Goal: Task Accomplishment & Management: Manage account settings

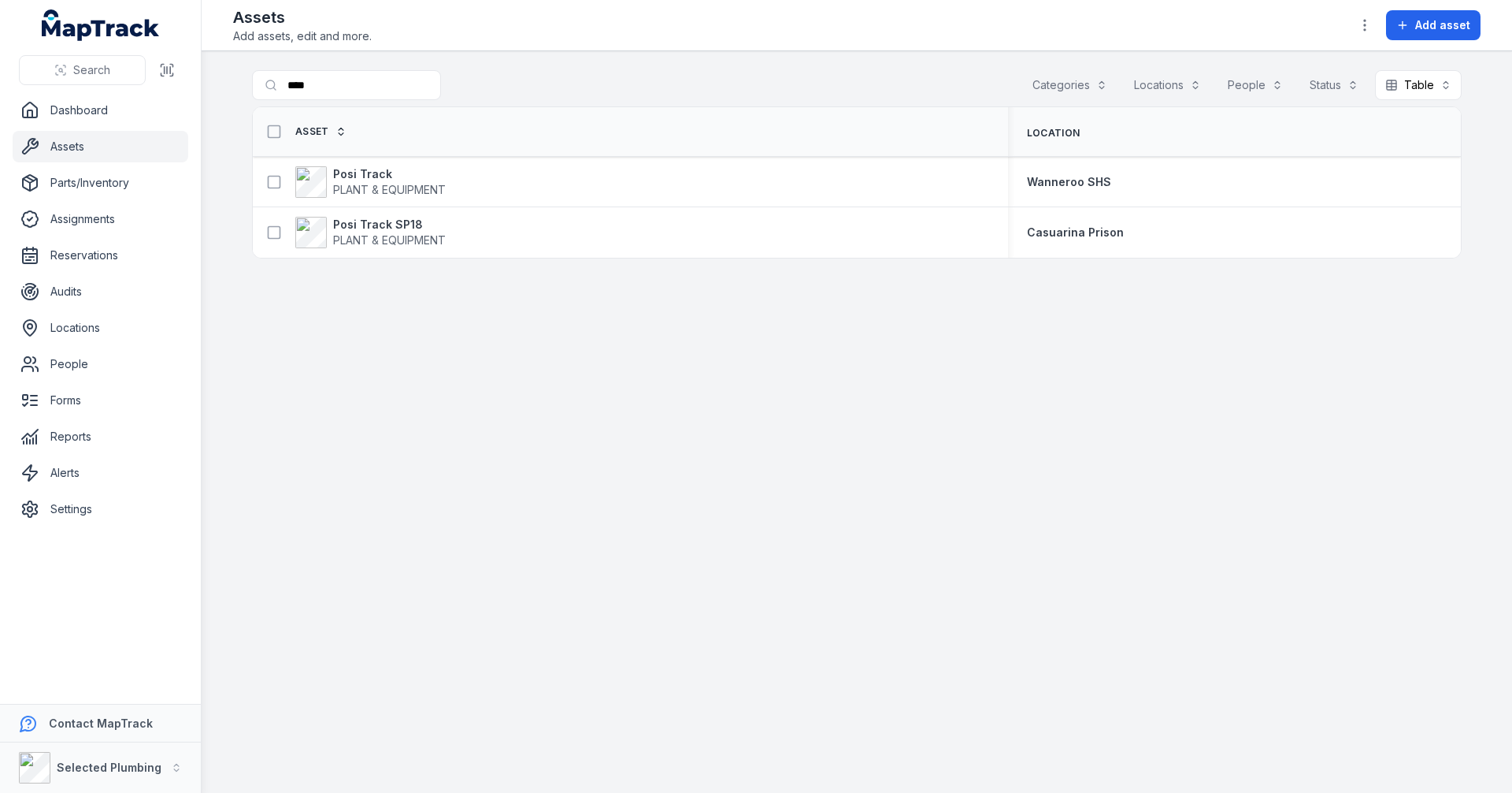
click at [247, 85] on main "Search for assets **** Categories Locations People Status Table ***** Asset Loc…" at bounding box center [856, 422] width 1310 height 742
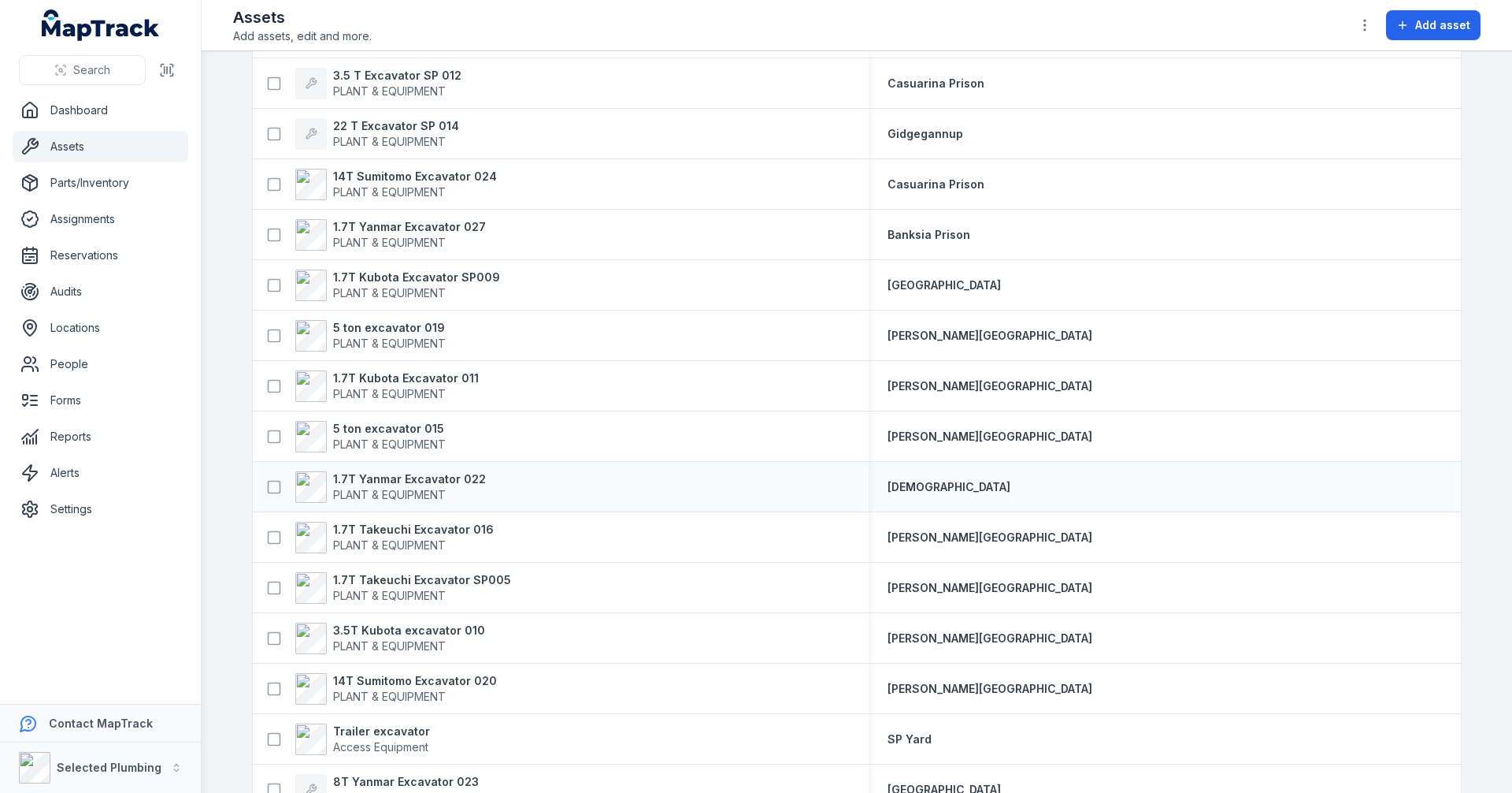
scroll to position [190, 0]
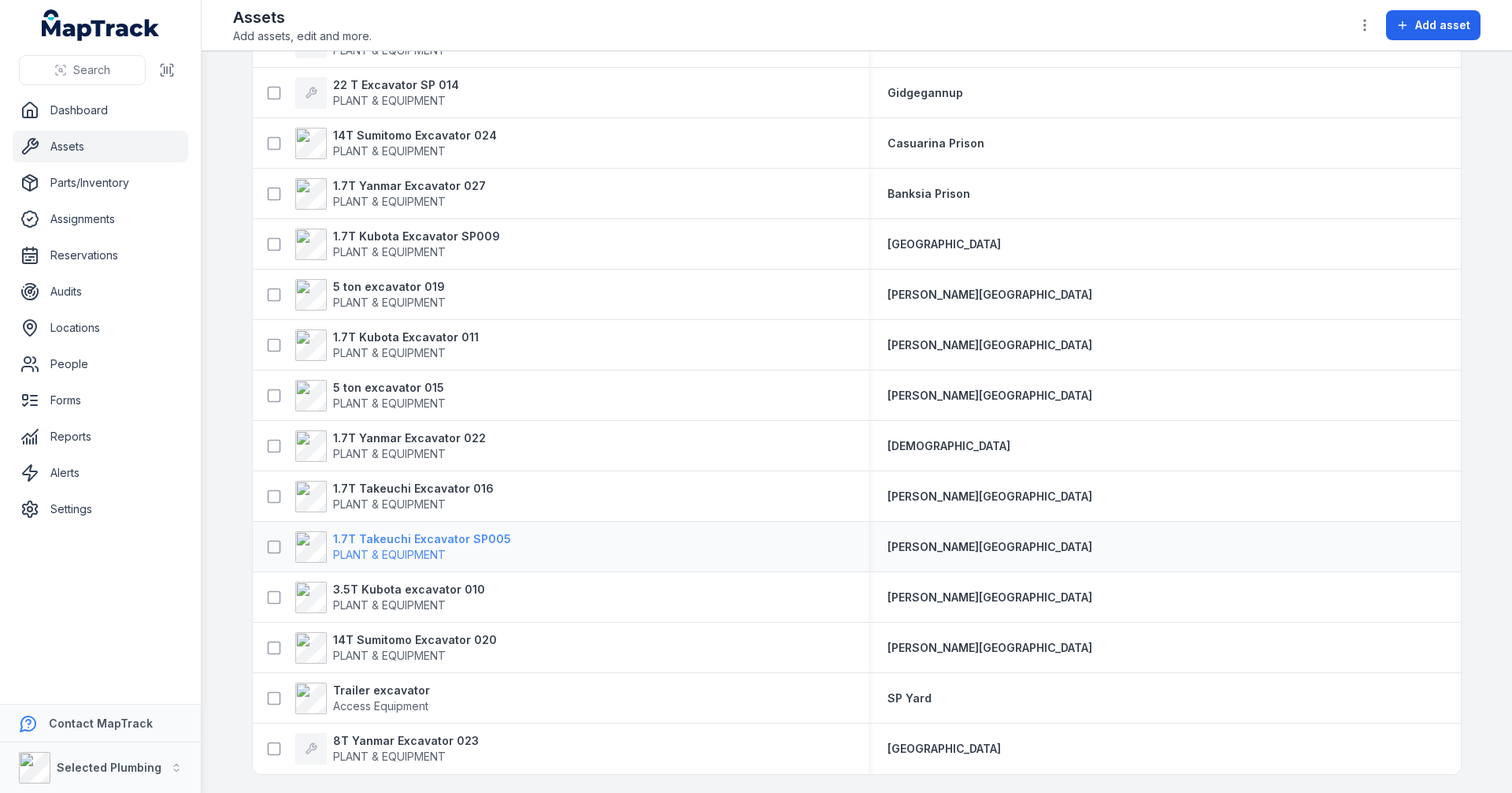
type input "*********"
click at [380, 541] on strong "1.7T Takeuchi Excavator SP005" at bounding box center [422, 538] width 178 height 16
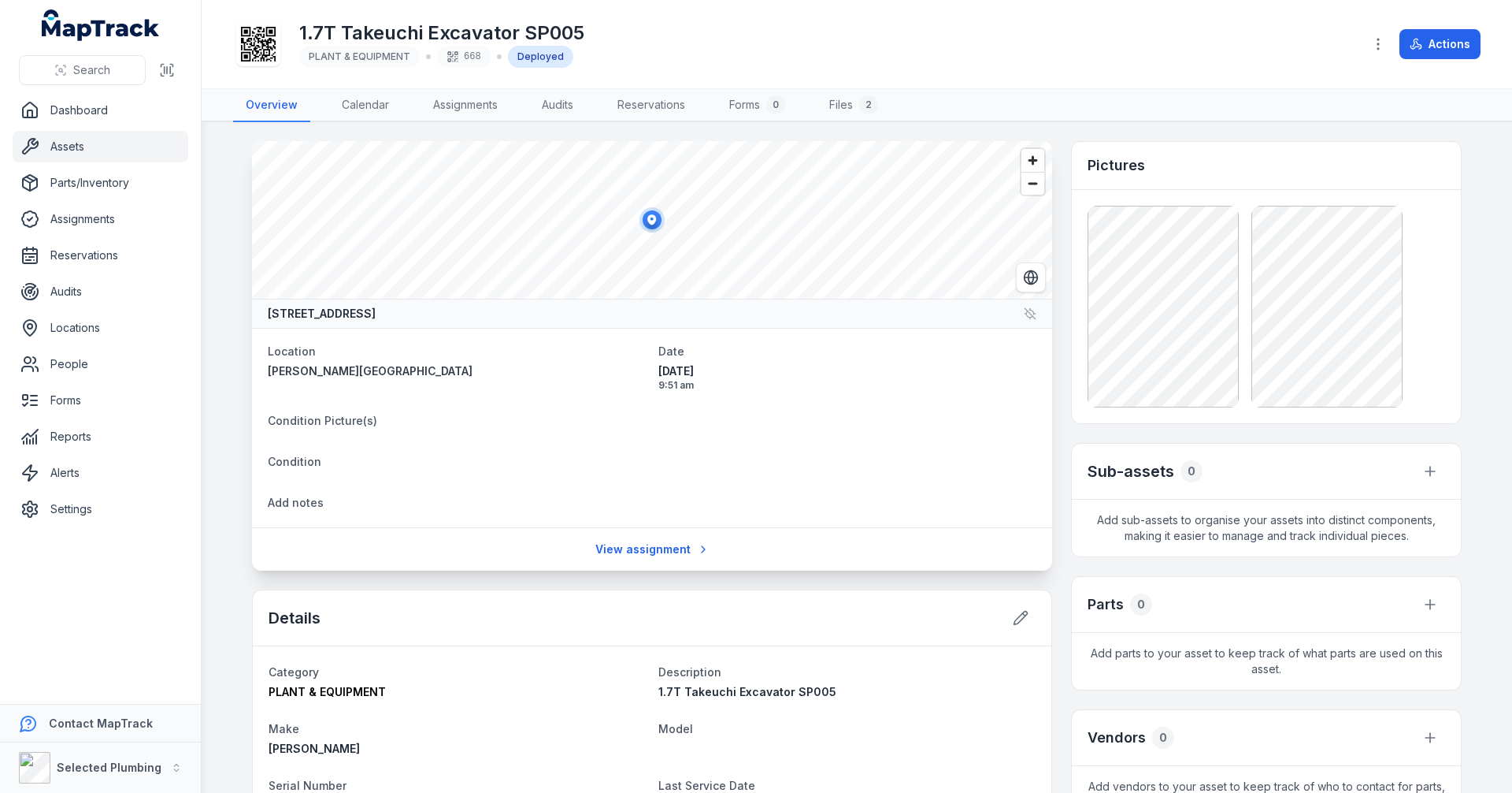
click at [227, 319] on main "[GEOGRAPHIC_DATA], [GEOGRAPHIC_DATA], [GEOGRAPHIC_DATA] Location [PERSON_NAME][…" at bounding box center [856, 457] width 1310 height 671
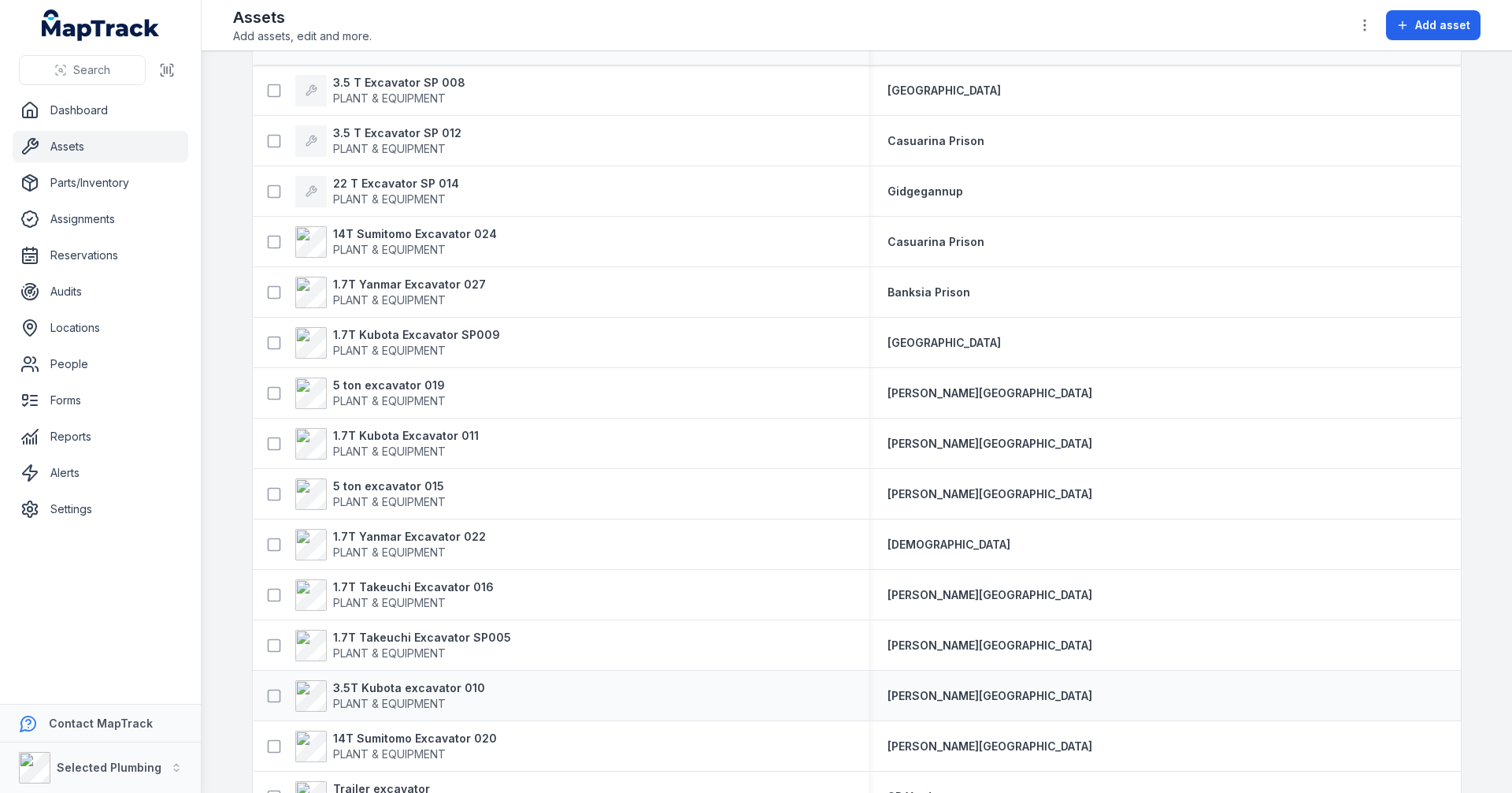
scroll to position [190, 0]
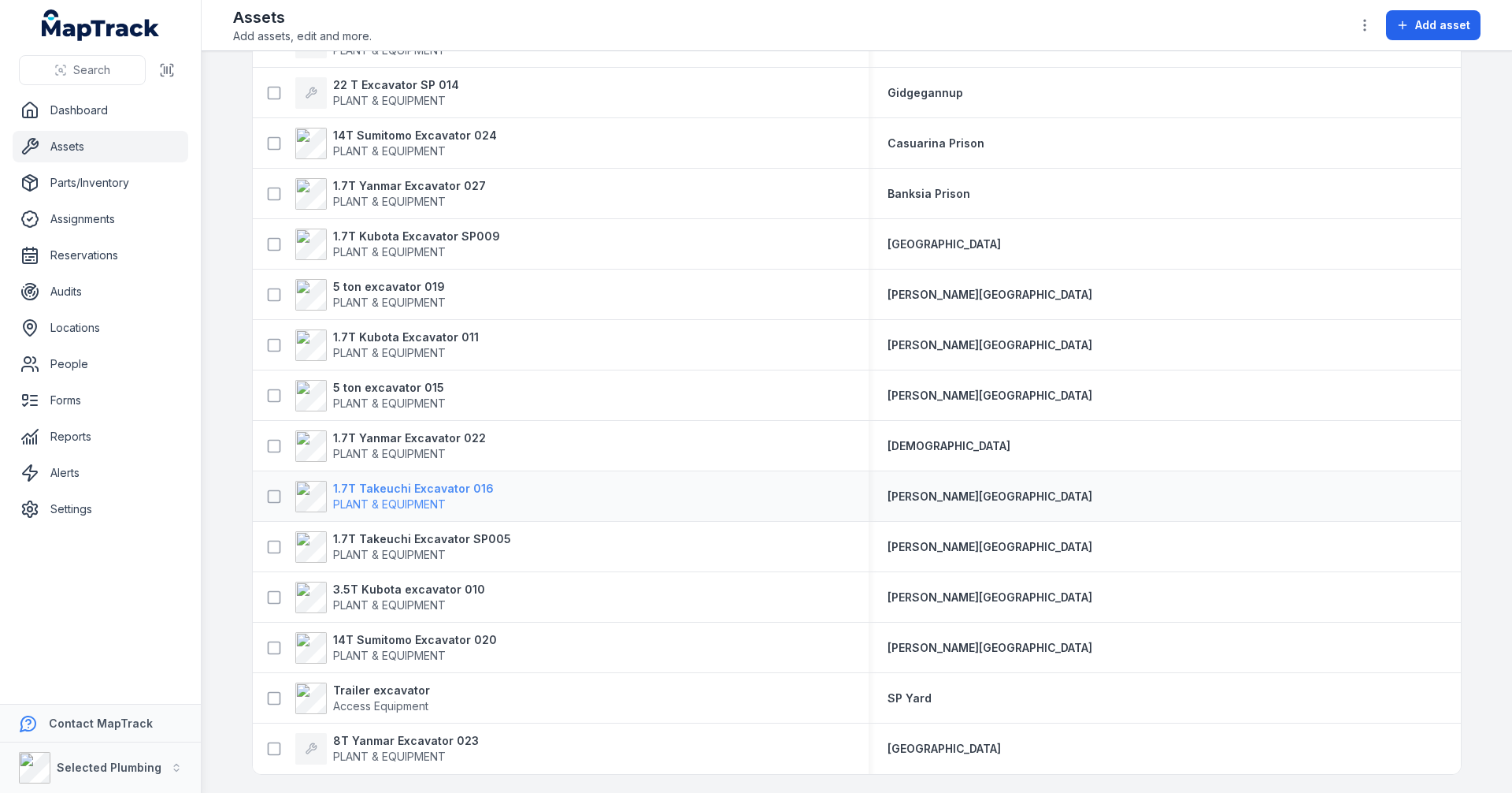
click at [385, 488] on strong "1.7T Takeuchi Excavator 016" at bounding box center [413, 488] width 160 height 16
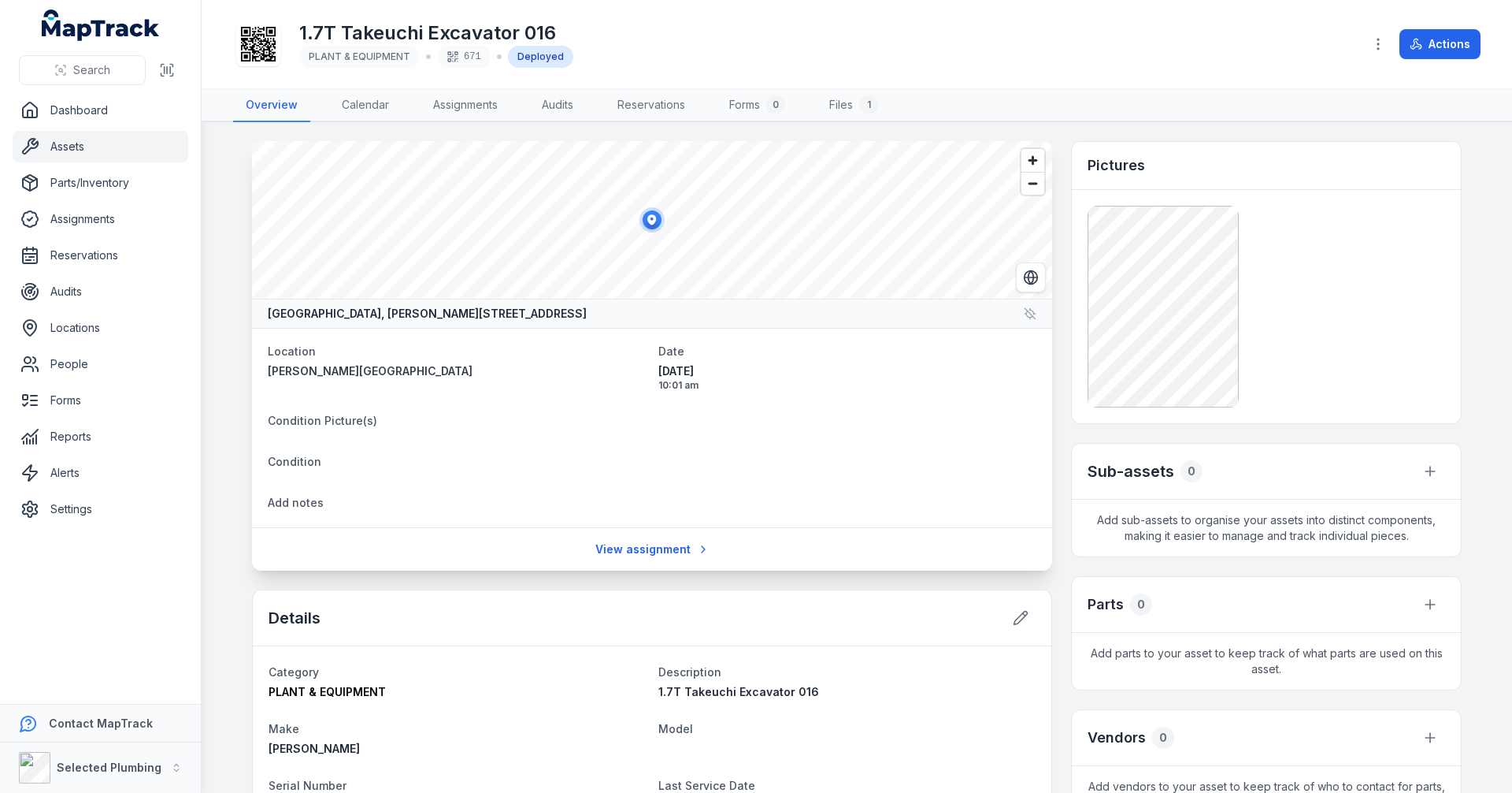
click at [223, 409] on main "[GEOGRAPHIC_DATA], [PERSON_NAME], [GEOGRAPHIC_DATA] 6112, [GEOGRAPHIC_DATA] Loc…" at bounding box center [856, 457] width 1310 height 671
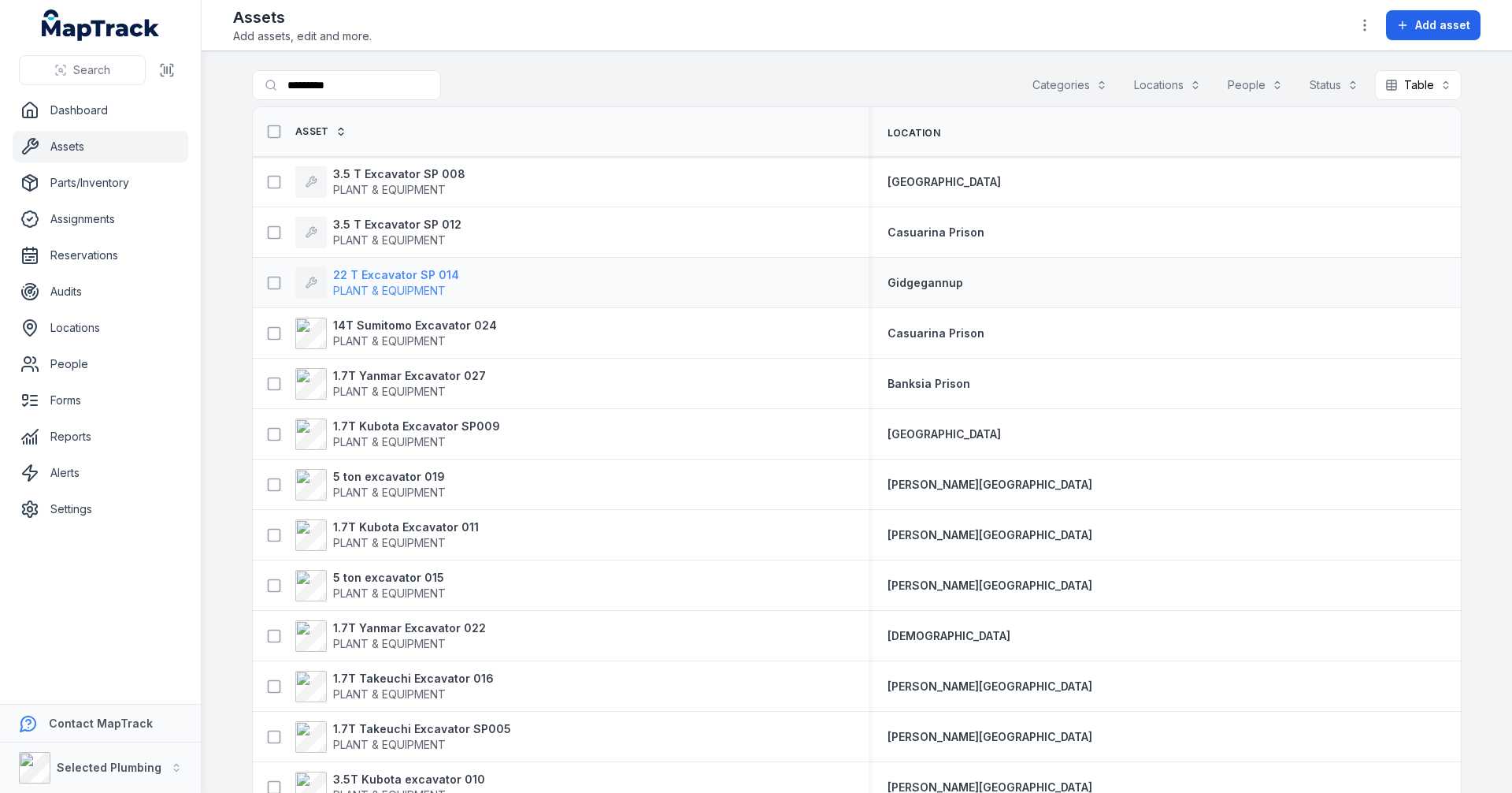
click at [387, 277] on strong "22 T Excavator SP 014" at bounding box center [396, 275] width 126 height 16
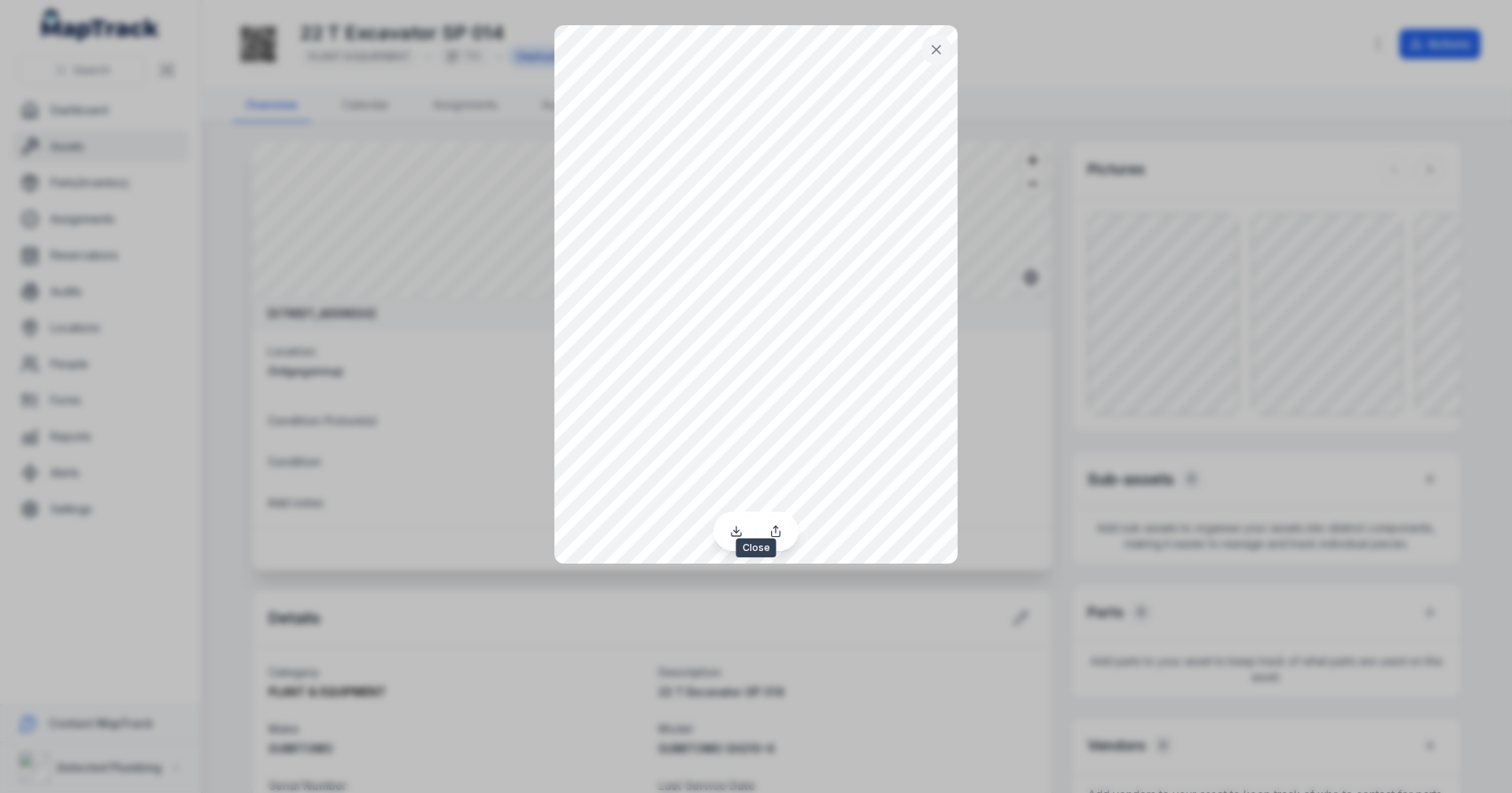
click at [935, 51] on icon at bounding box center [937, 50] width 8 height 8
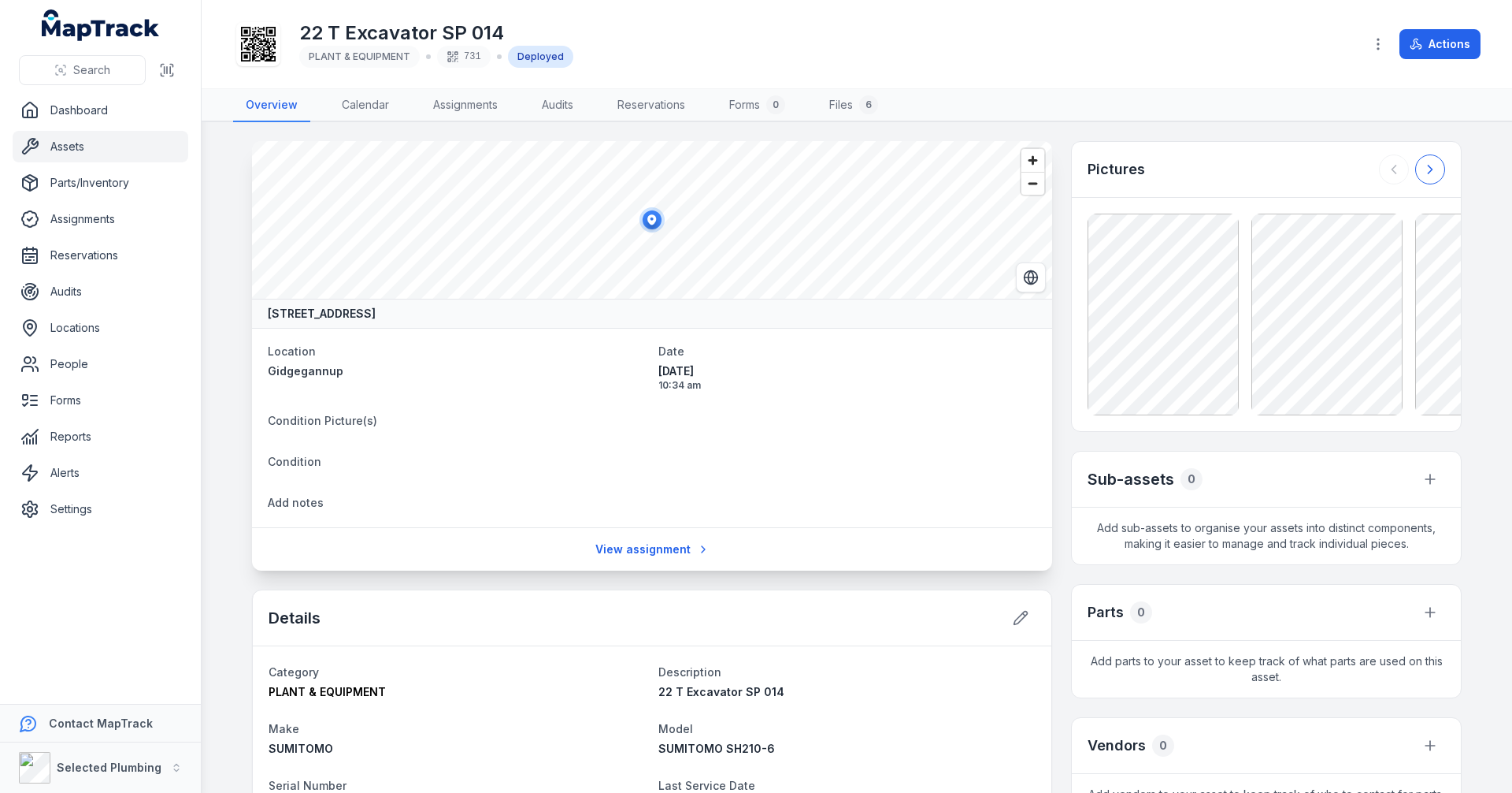
click at [1425, 165] on icon at bounding box center [1430, 169] width 16 height 16
click at [1425, 165] on div at bounding box center [1412, 170] width 66 height 30
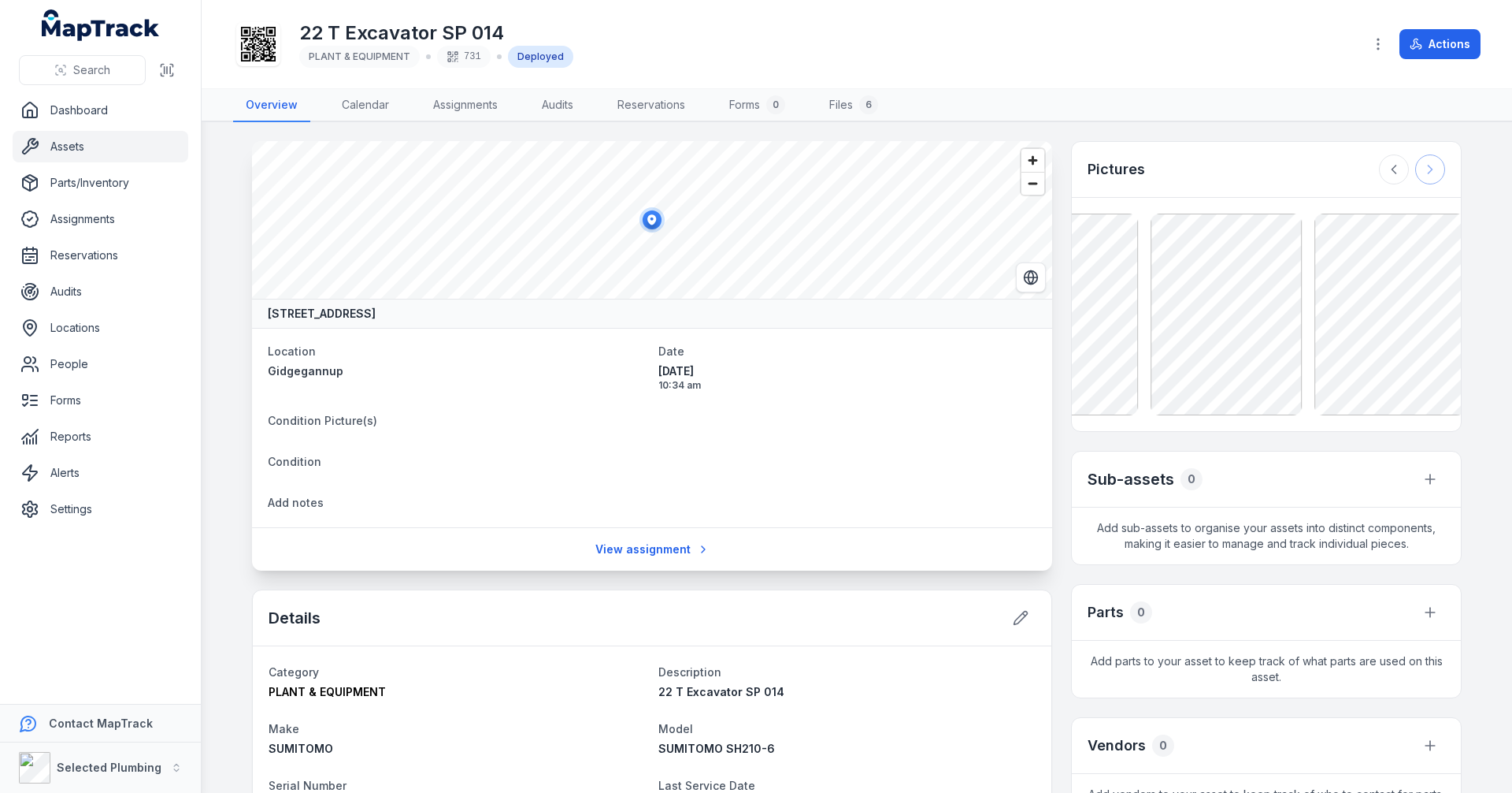
click at [1425, 165] on div at bounding box center [1412, 170] width 66 height 30
click at [1014, 624] on icon at bounding box center [1021, 618] width 13 height 13
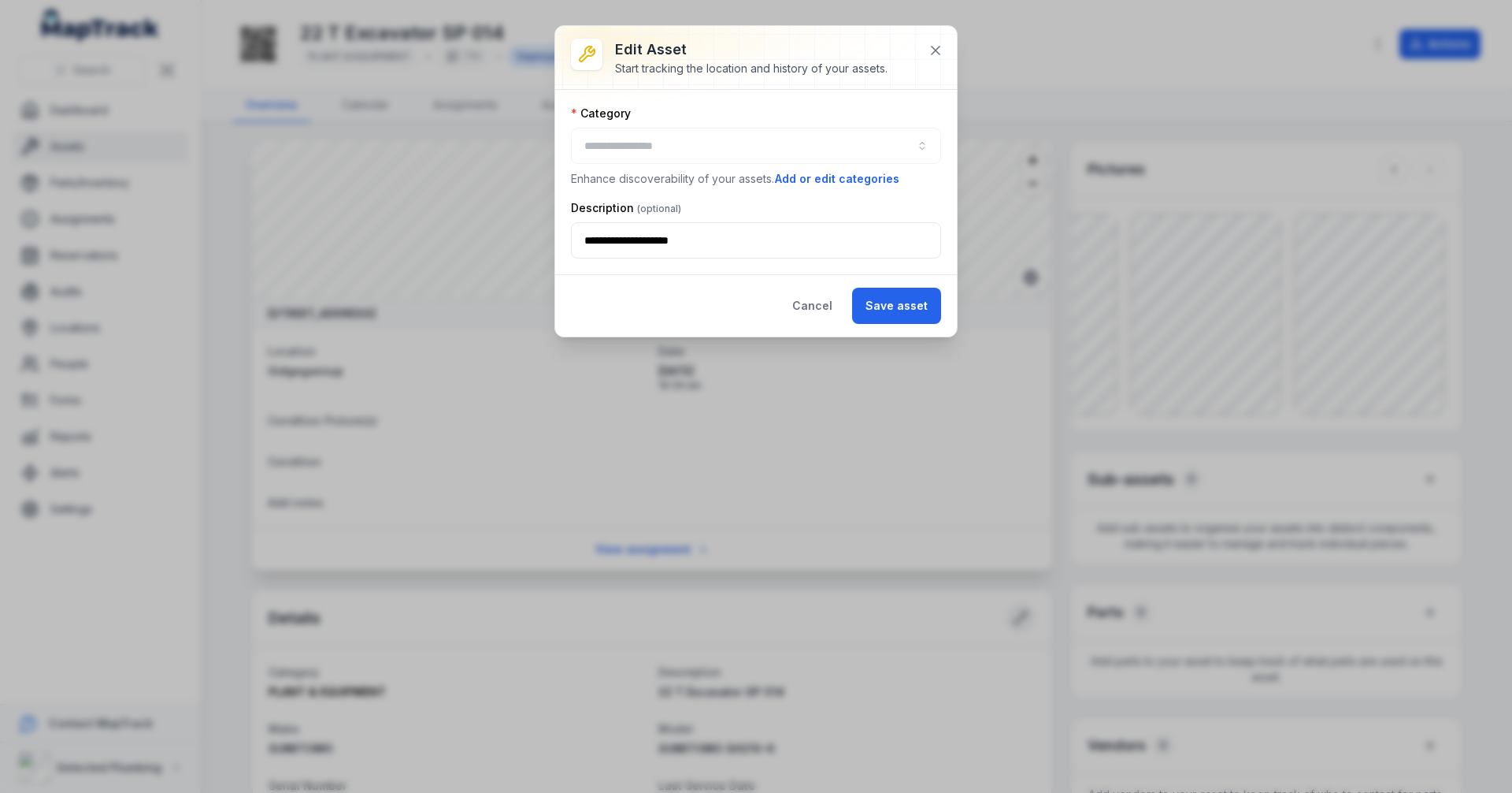
type input "**********"
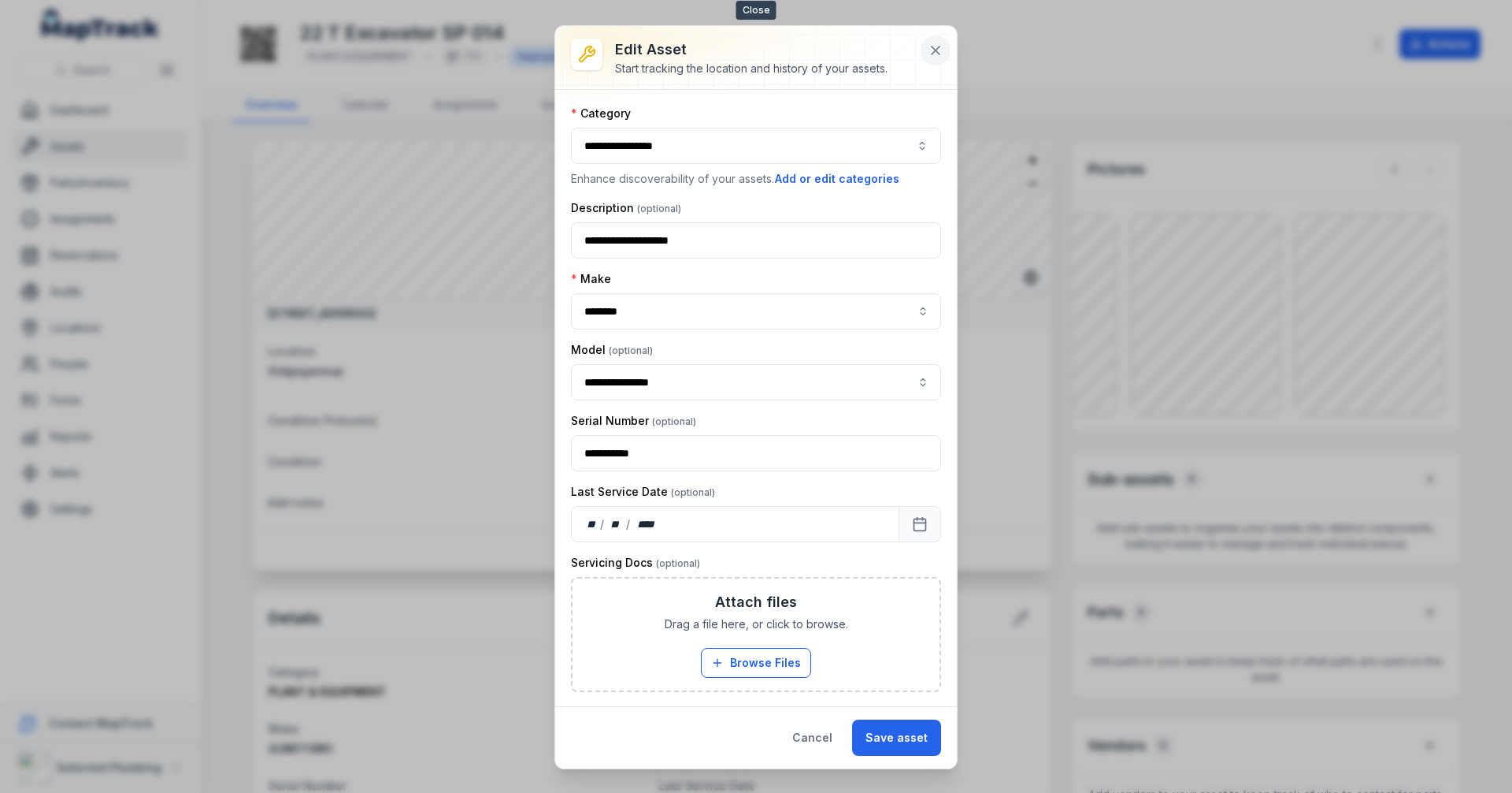
click at [934, 50] on icon at bounding box center [936, 50] width 8 height 8
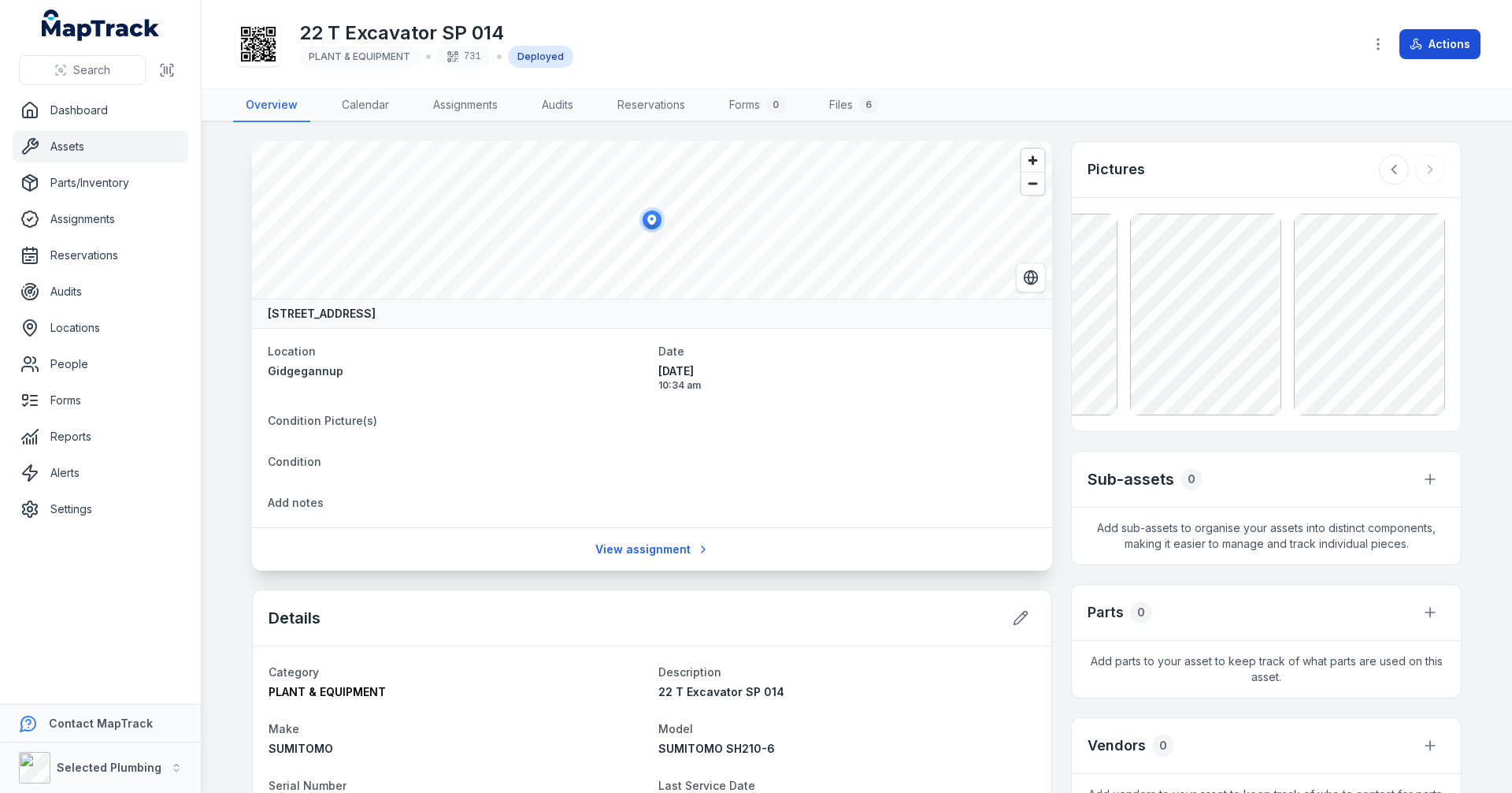
click at [1427, 42] on button "Actions" at bounding box center [1440, 44] width 81 height 30
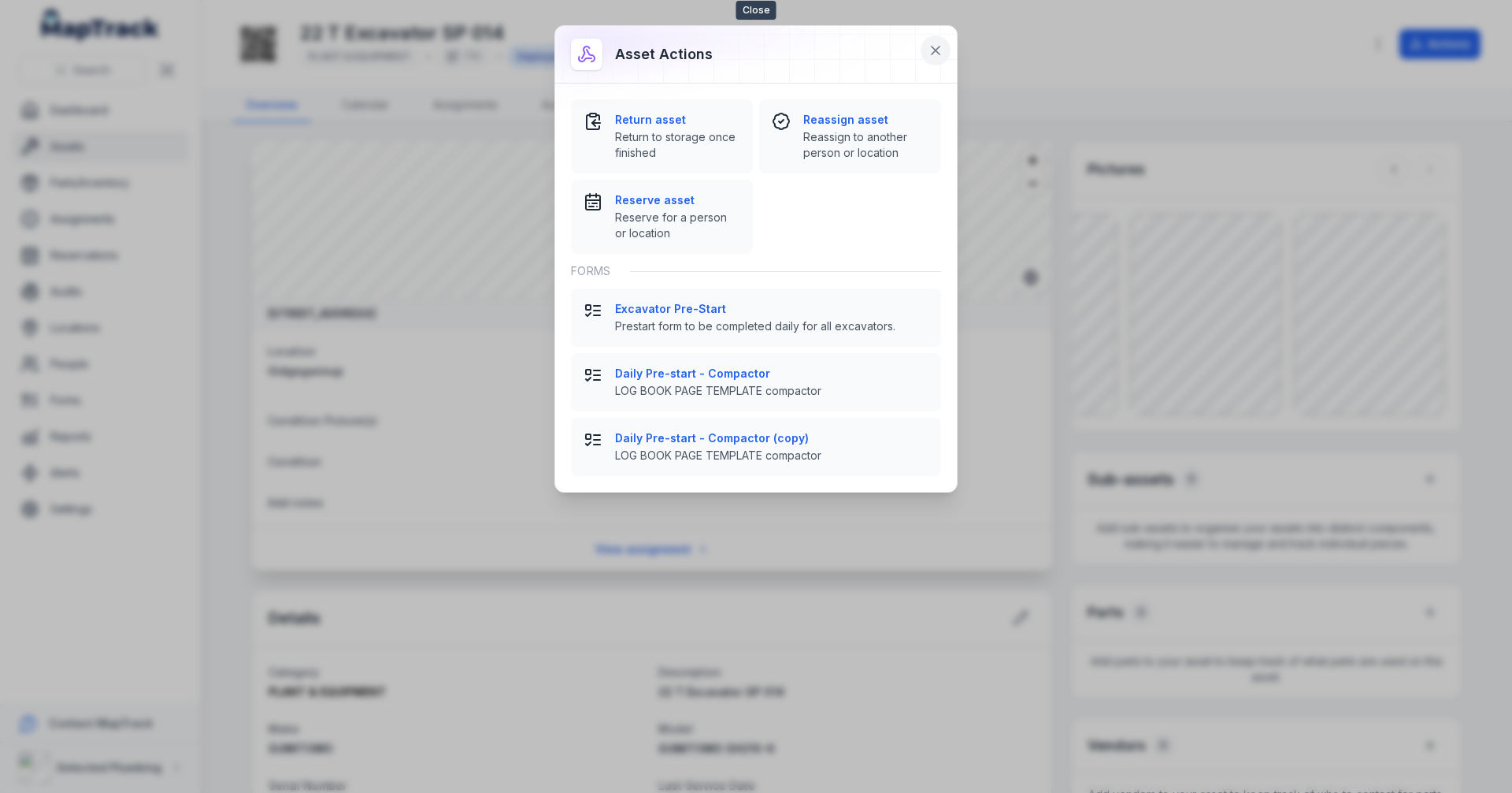
click at [937, 50] on icon at bounding box center [935, 50] width 16 height 16
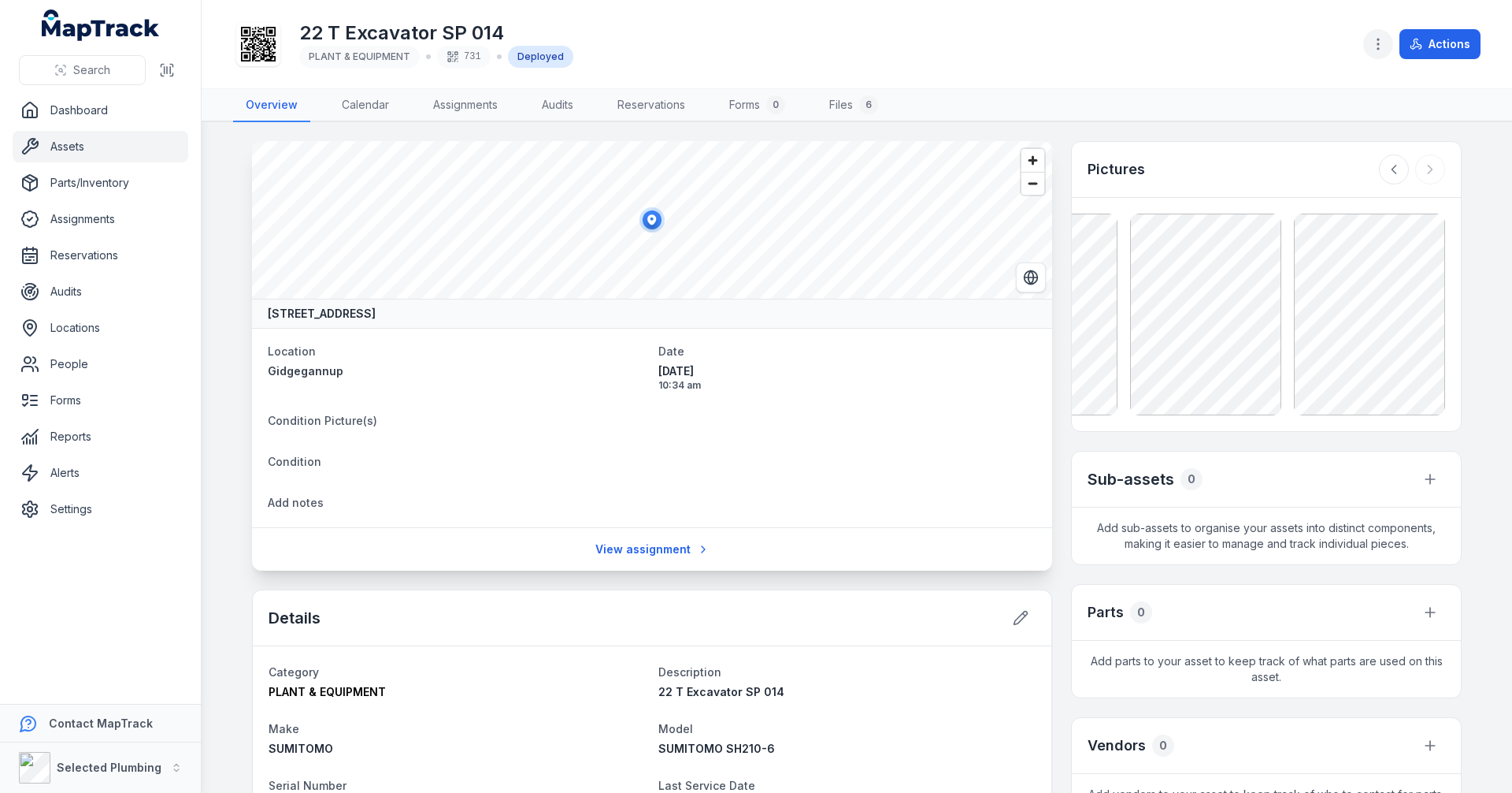
click at [1377, 48] on icon "button" at bounding box center [1378, 44] width 16 height 16
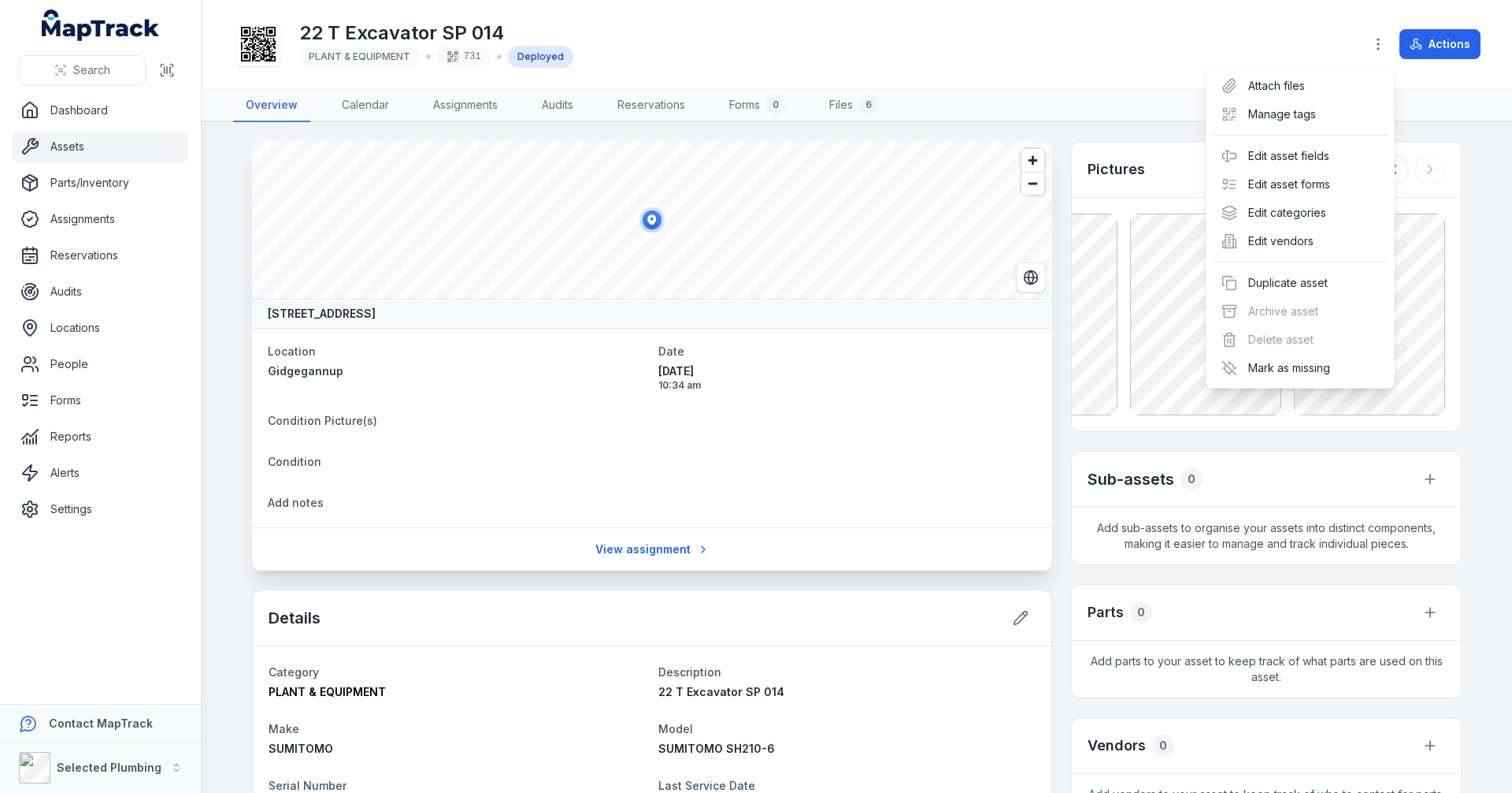
click at [1155, 64] on div "22 T Excavator SP 014 PLANT & EQUIPMENT 731 Deployed Actions" at bounding box center [856, 44] width 1247 height 75
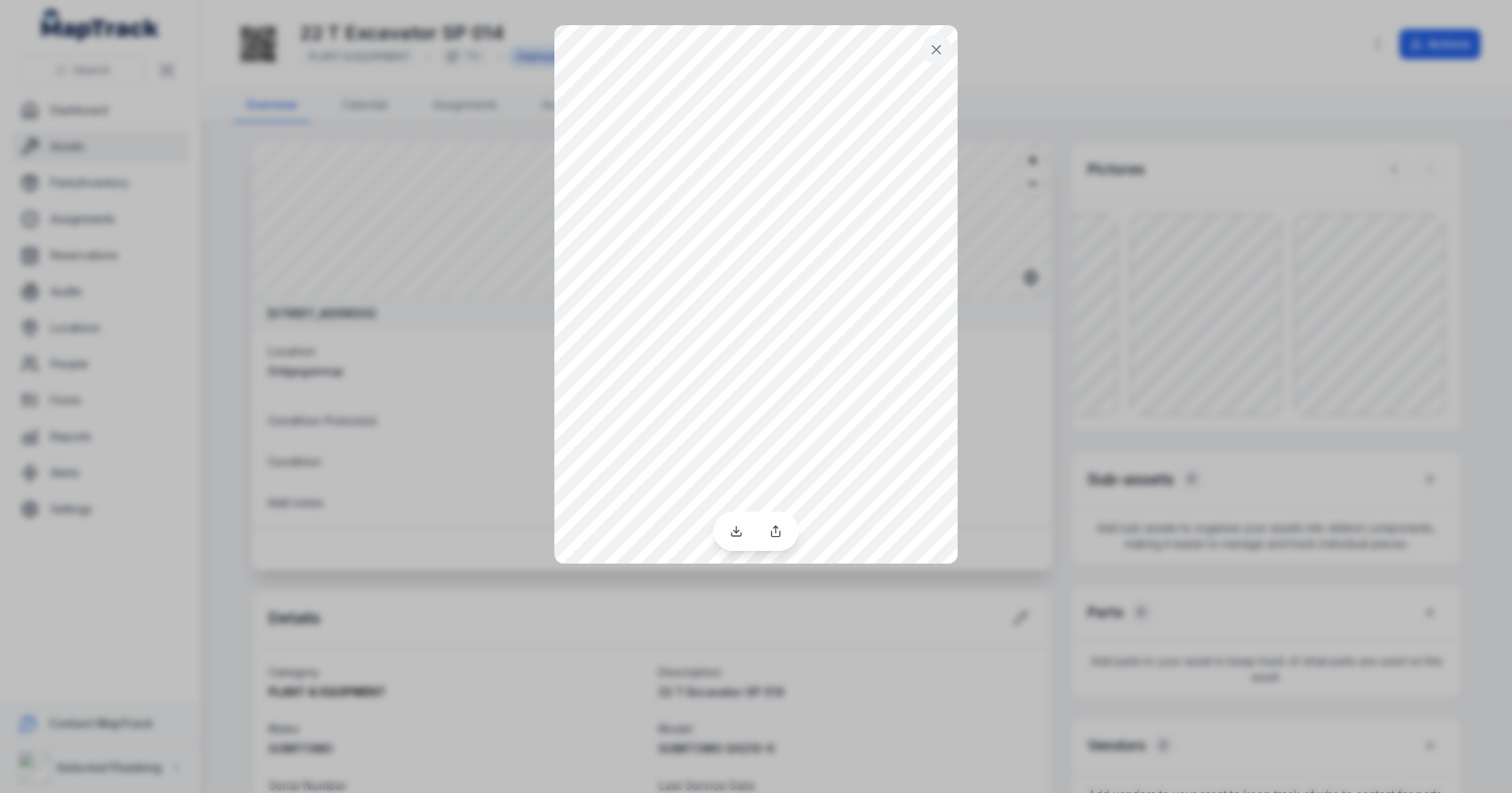
drag, startPoint x: 960, startPoint y: 353, endPoint x: 949, endPoint y: 59, distance: 294.2
click at [942, 48] on icon at bounding box center [936, 49] width 16 height 16
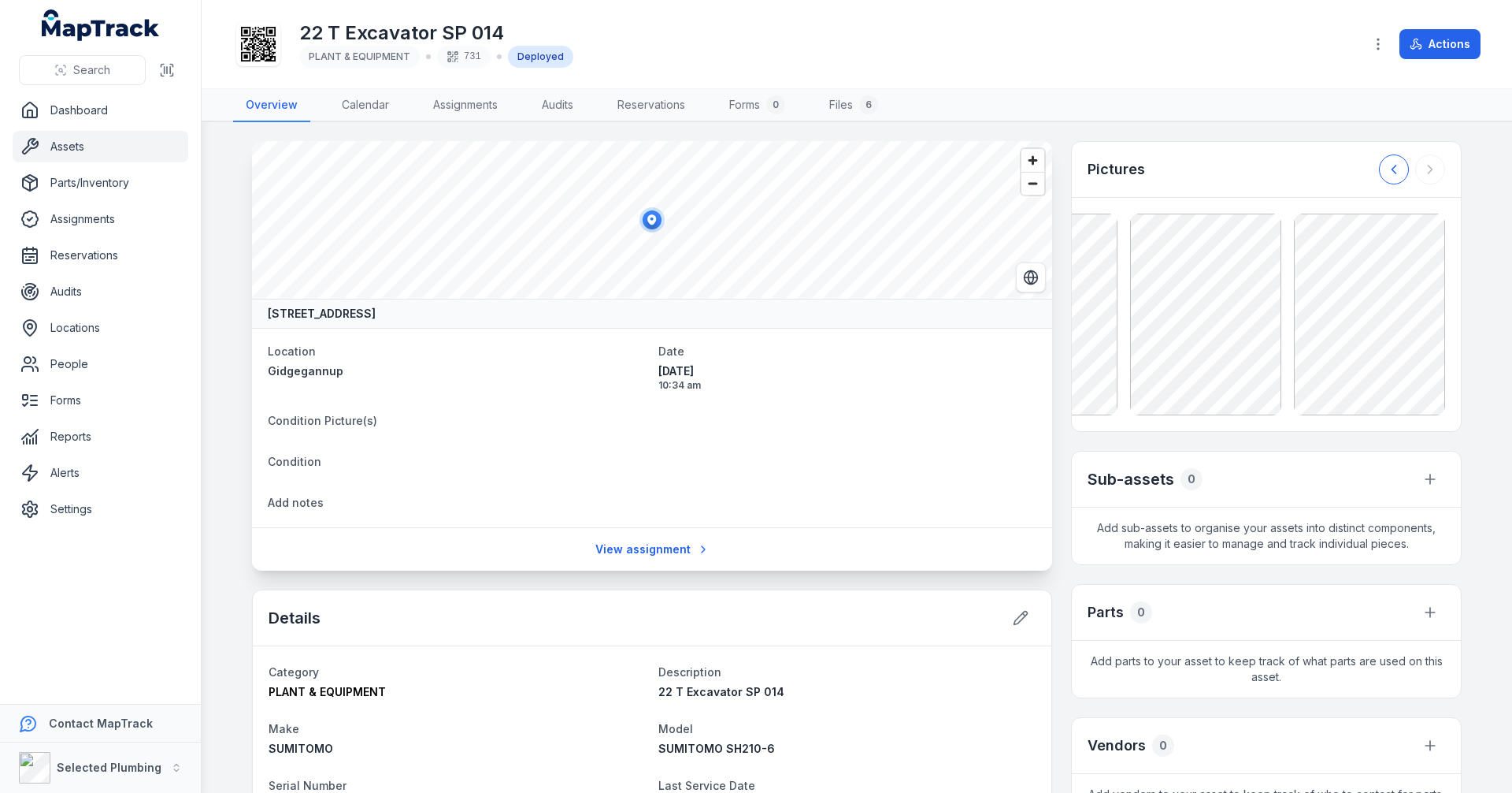
click at [1386, 171] on icon at bounding box center [1394, 169] width 16 height 16
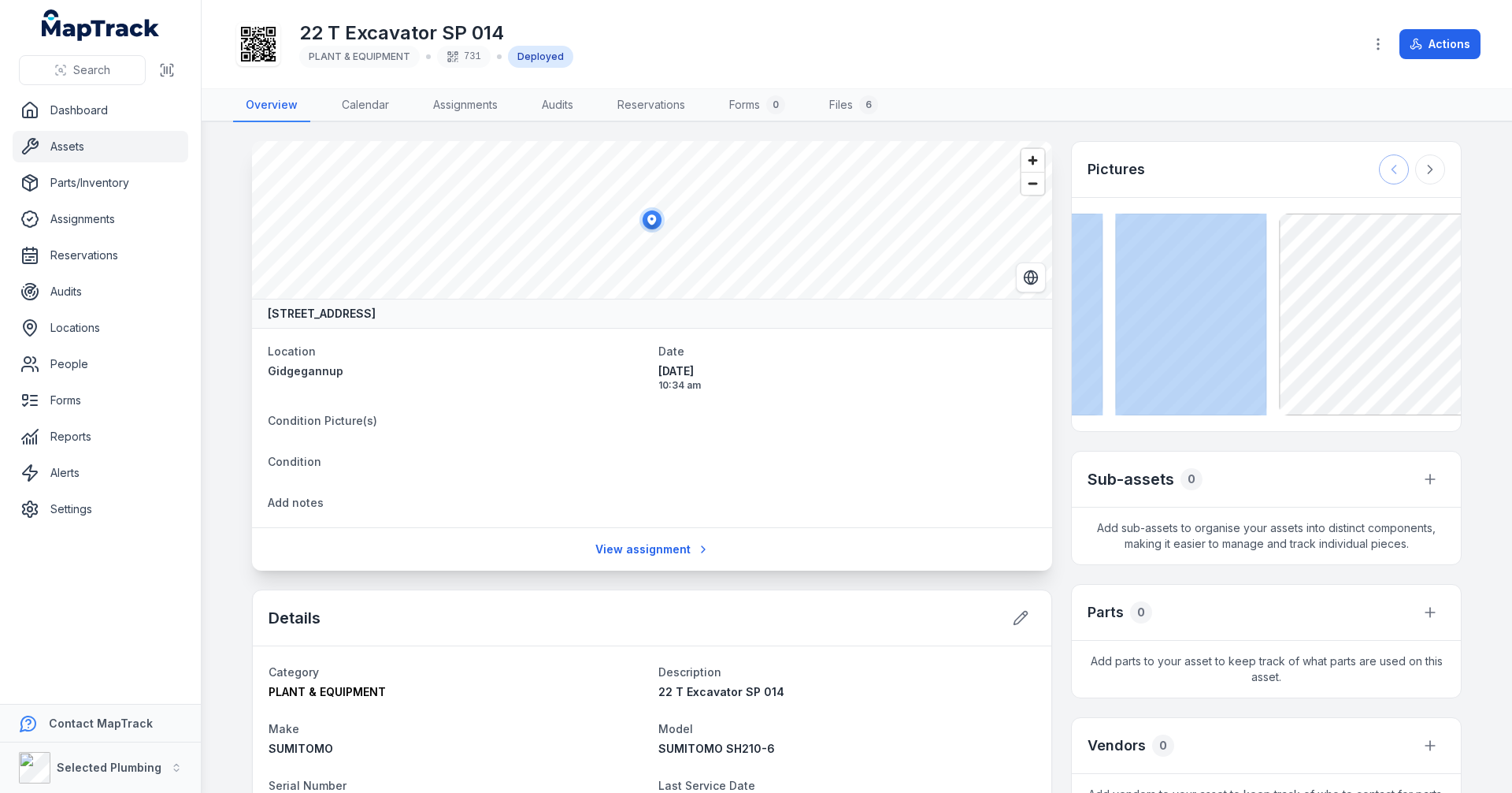
click at [1386, 171] on div at bounding box center [1412, 170] width 66 height 30
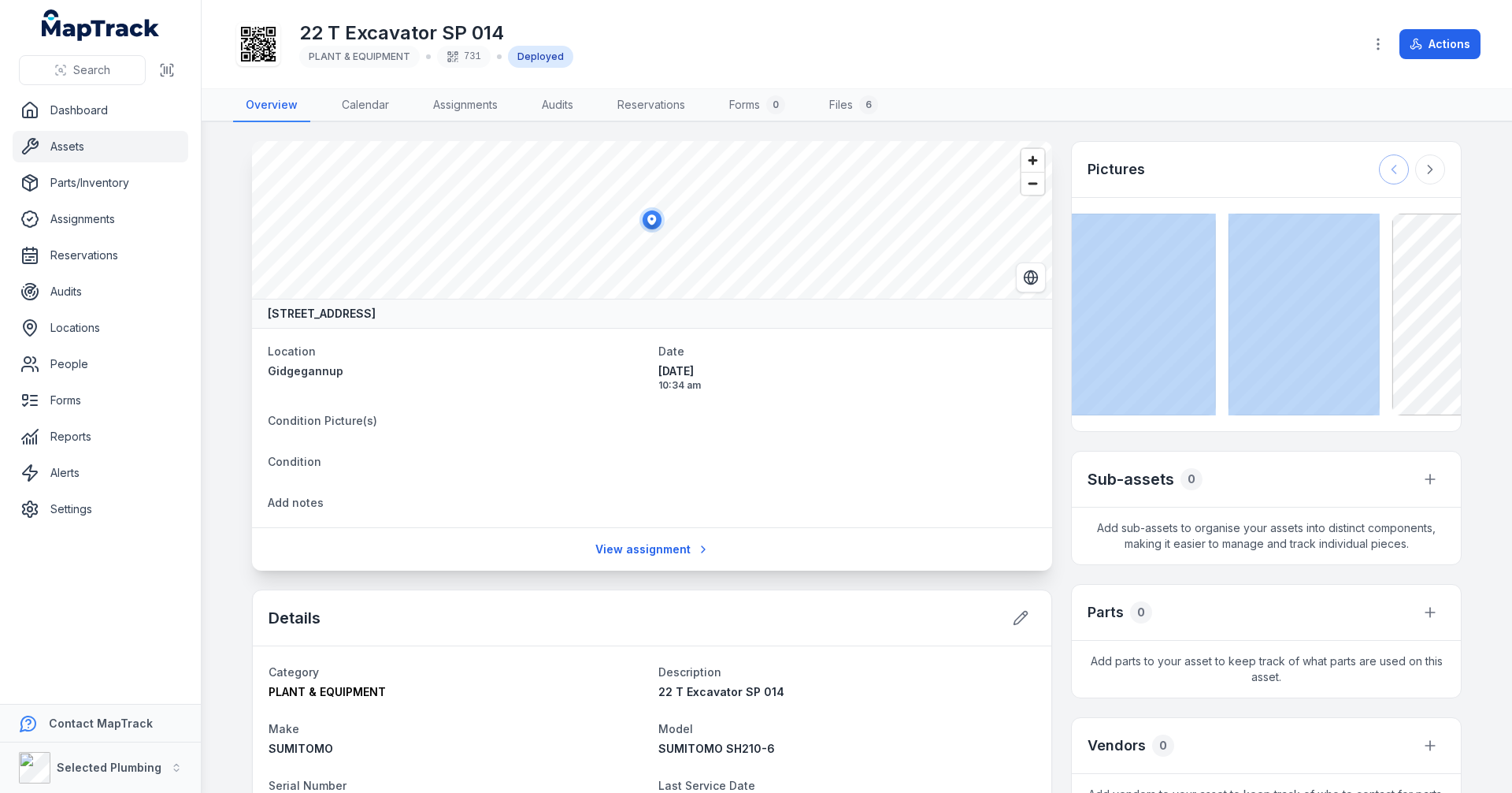
click at [1386, 171] on div at bounding box center [1412, 170] width 66 height 30
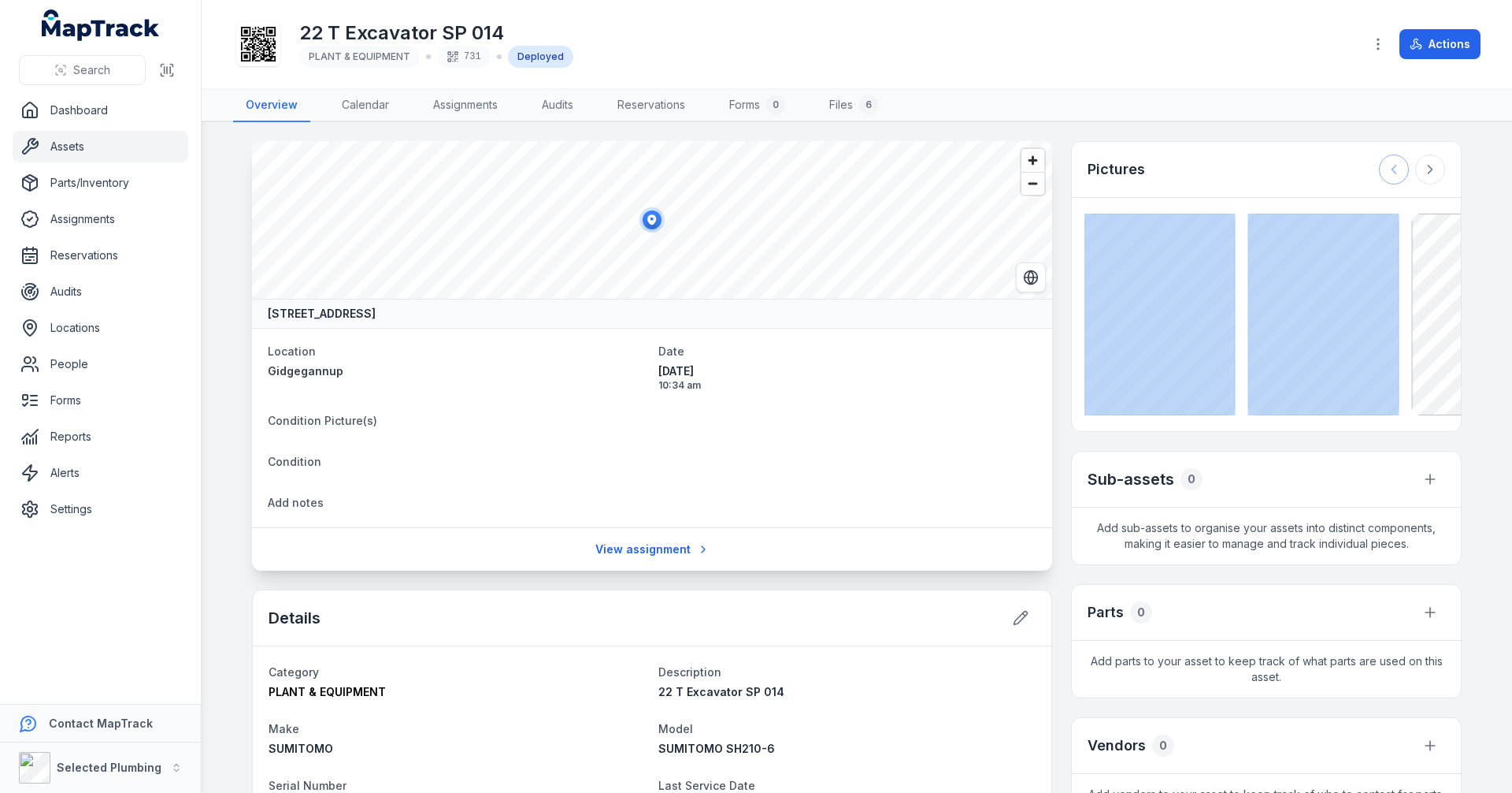
click at [1386, 171] on div at bounding box center [1412, 170] width 66 height 30
click at [1429, 174] on icon at bounding box center [1430, 169] width 16 height 16
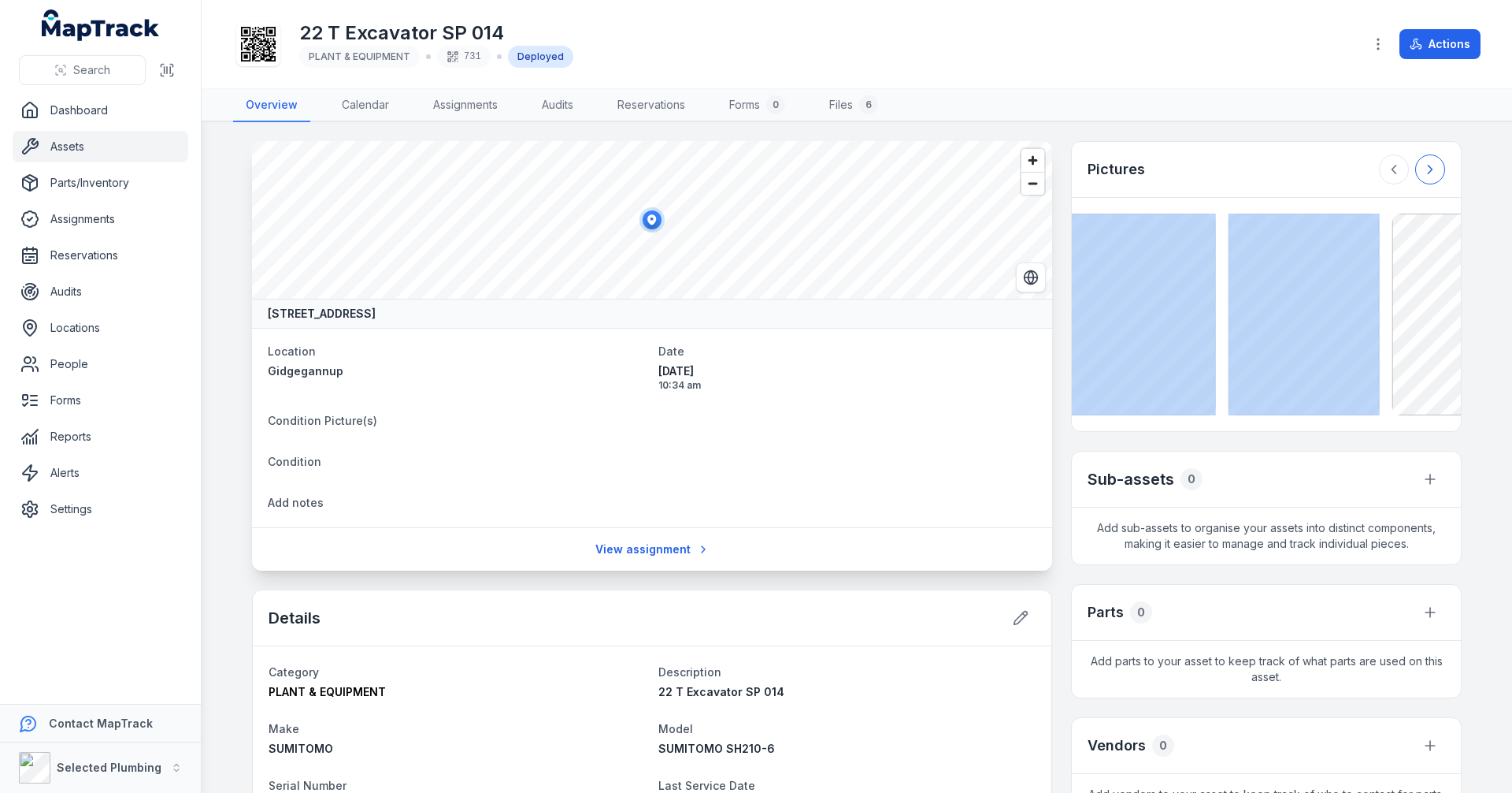
click at [1429, 174] on icon at bounding box center [1430, 169] width 16 height 16
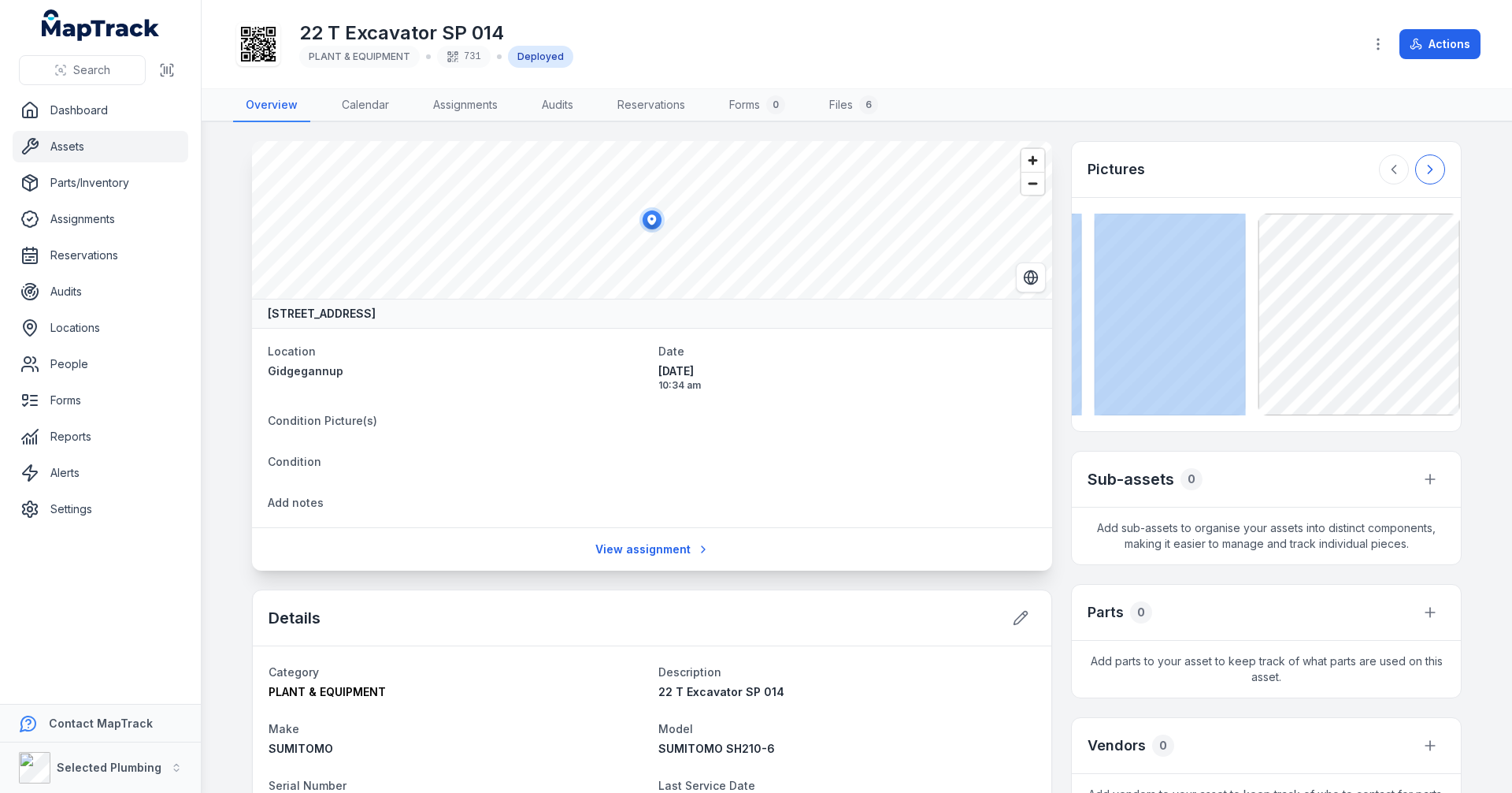
click at [1429, 174] on icon at bounding box center [1430, 169] width 16 height 16
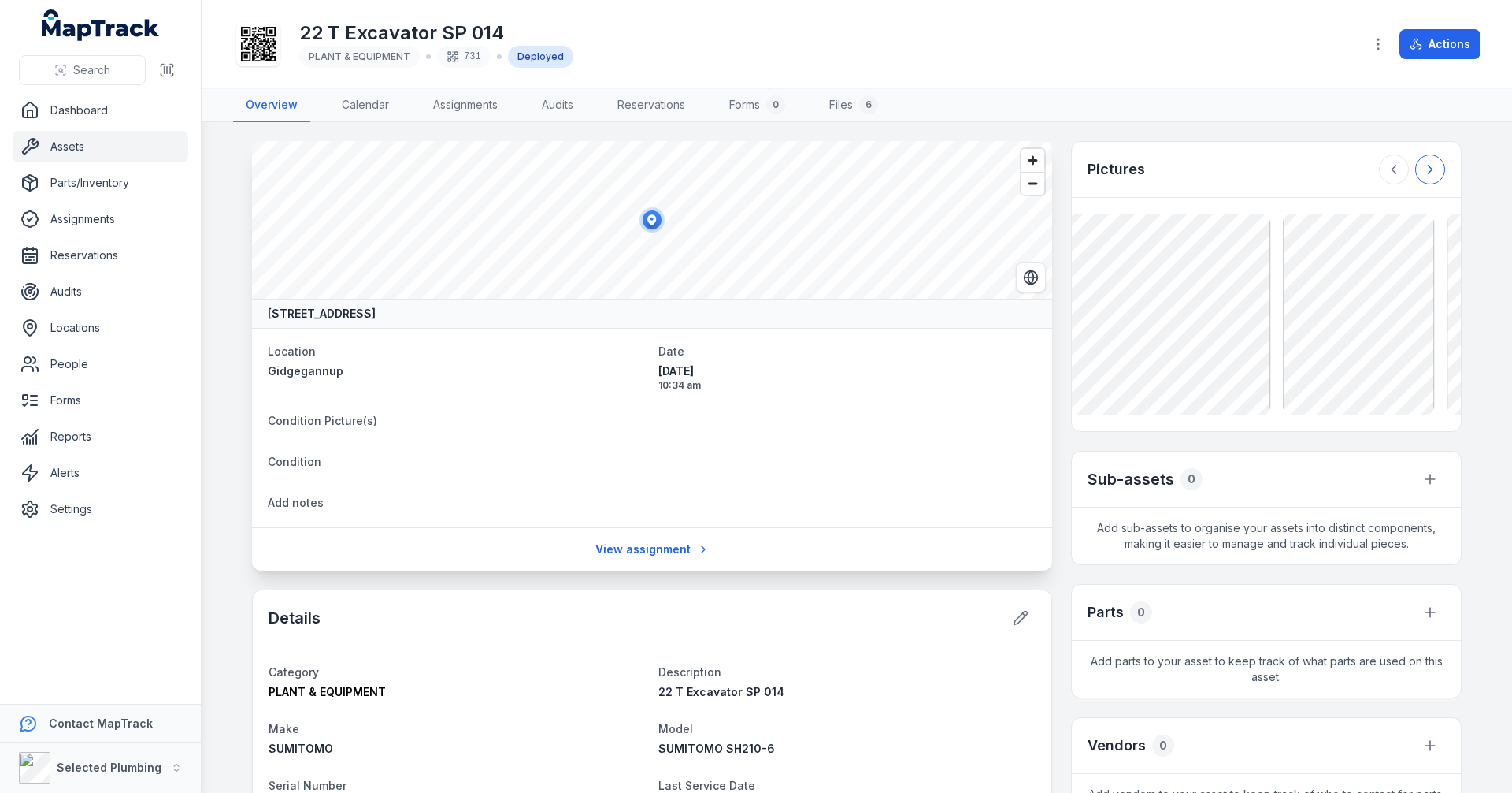
click at [1429, 174] on icon at bounding box center [1430, 169] width 16 height 16
click at [1429, 174] on div at bounding box center [1412, 170] width 66 height 30
click at [1014, 617] on icon at bounding box center [1021, 618] width 13 height 13
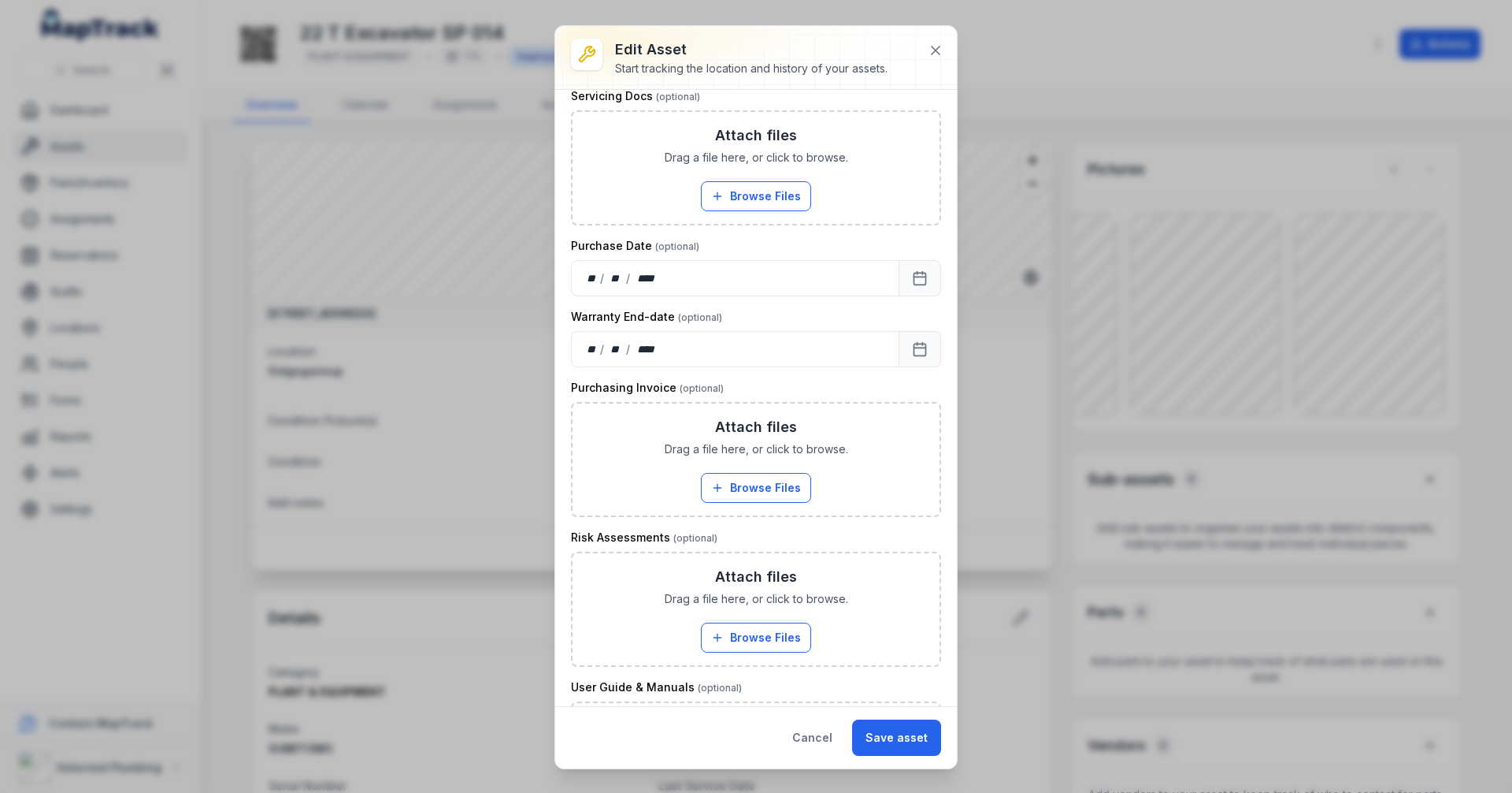
scroll to position [552, 0]
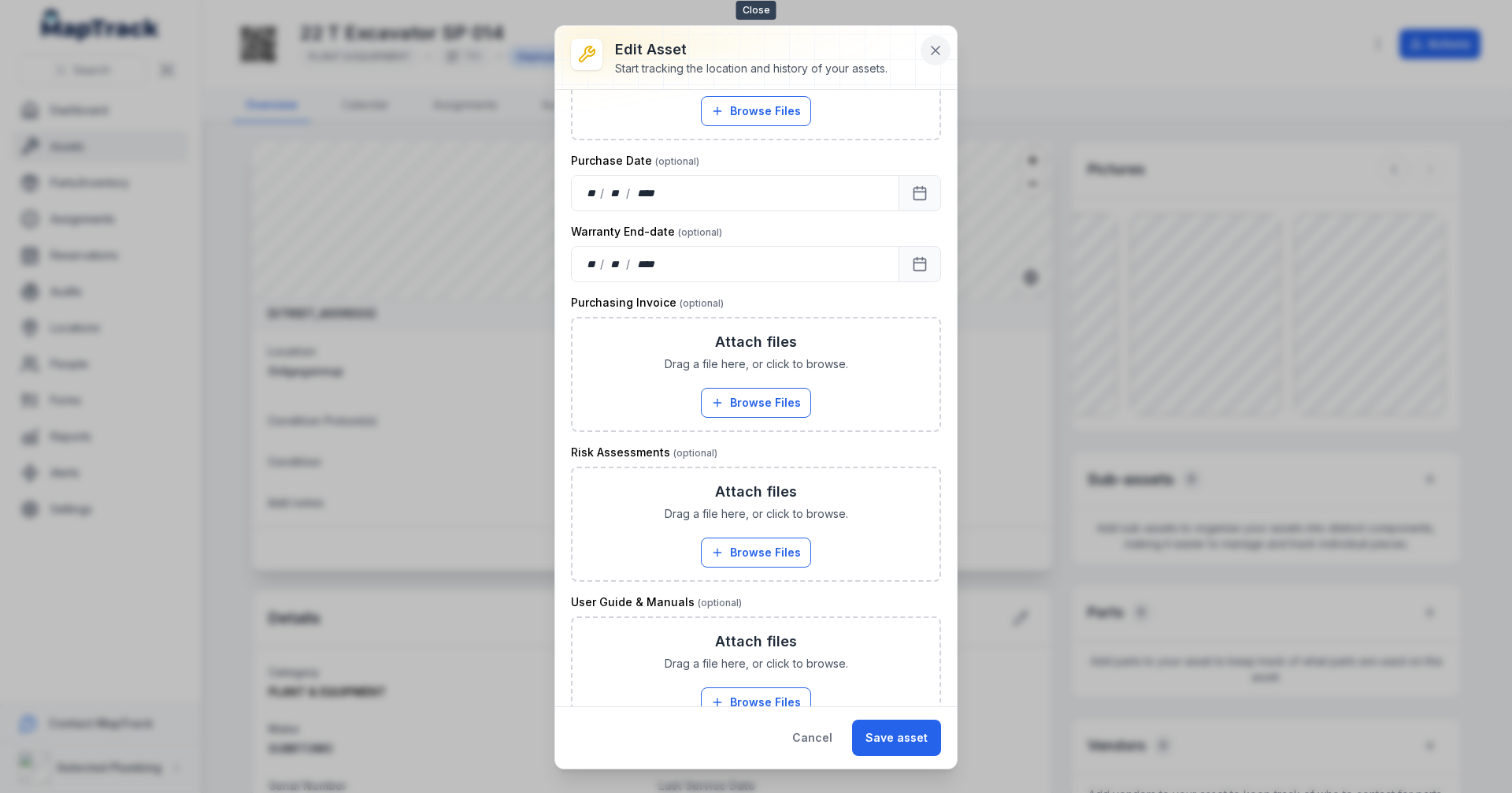
click at [935, 50] on icon at bounding box center [936, 50] width 8 height 8
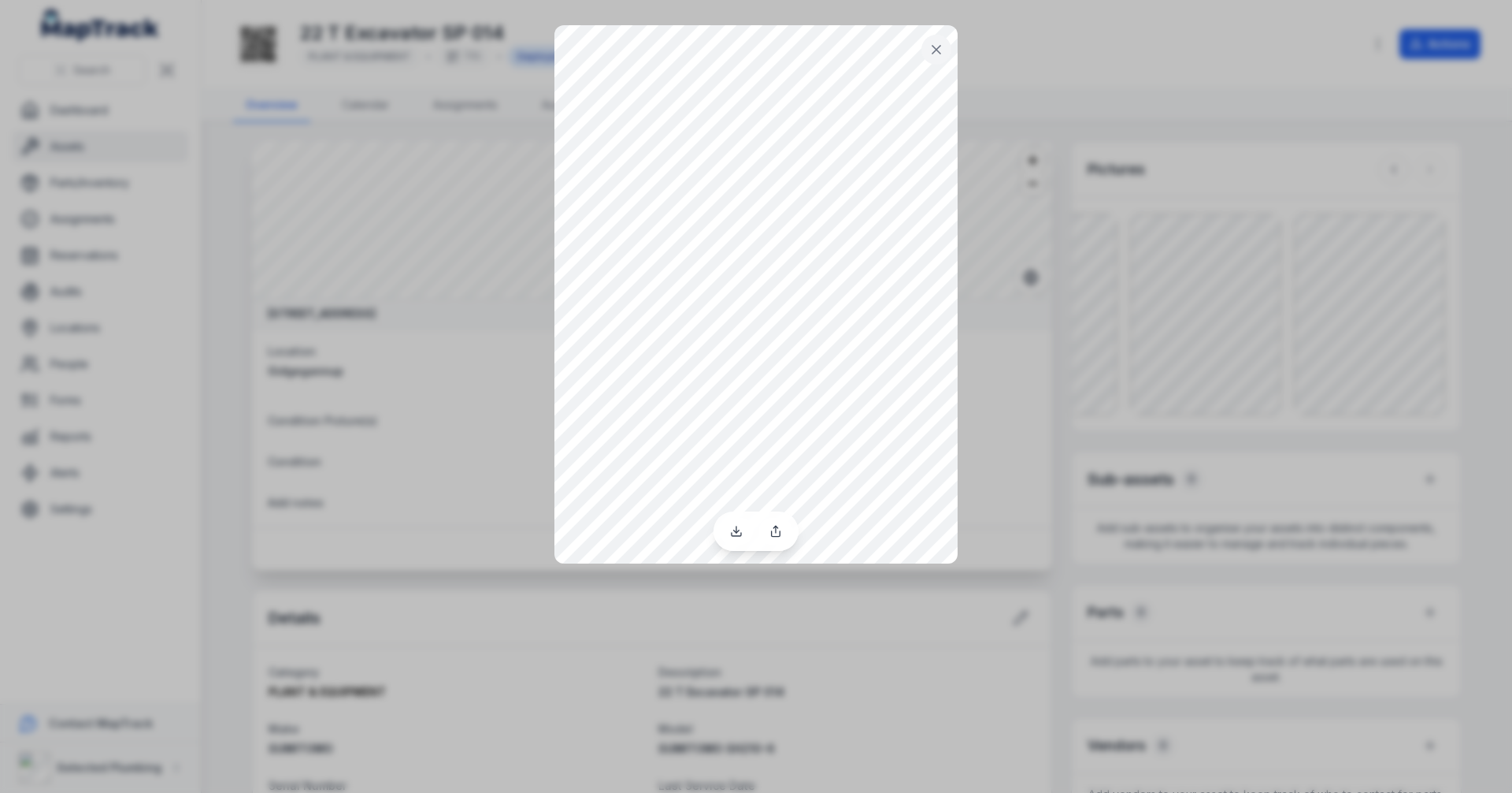
drag, startPoint x: 1147, startPoint y: 100, endPoint x: 1098, endPoint y: 79, distance: 53.3
click at [1147, 99] on div at bounding box center [756, 396] width 1512 height 793
click at [942, 53] on icon at bounding box center [936, 49] width 16 height 16
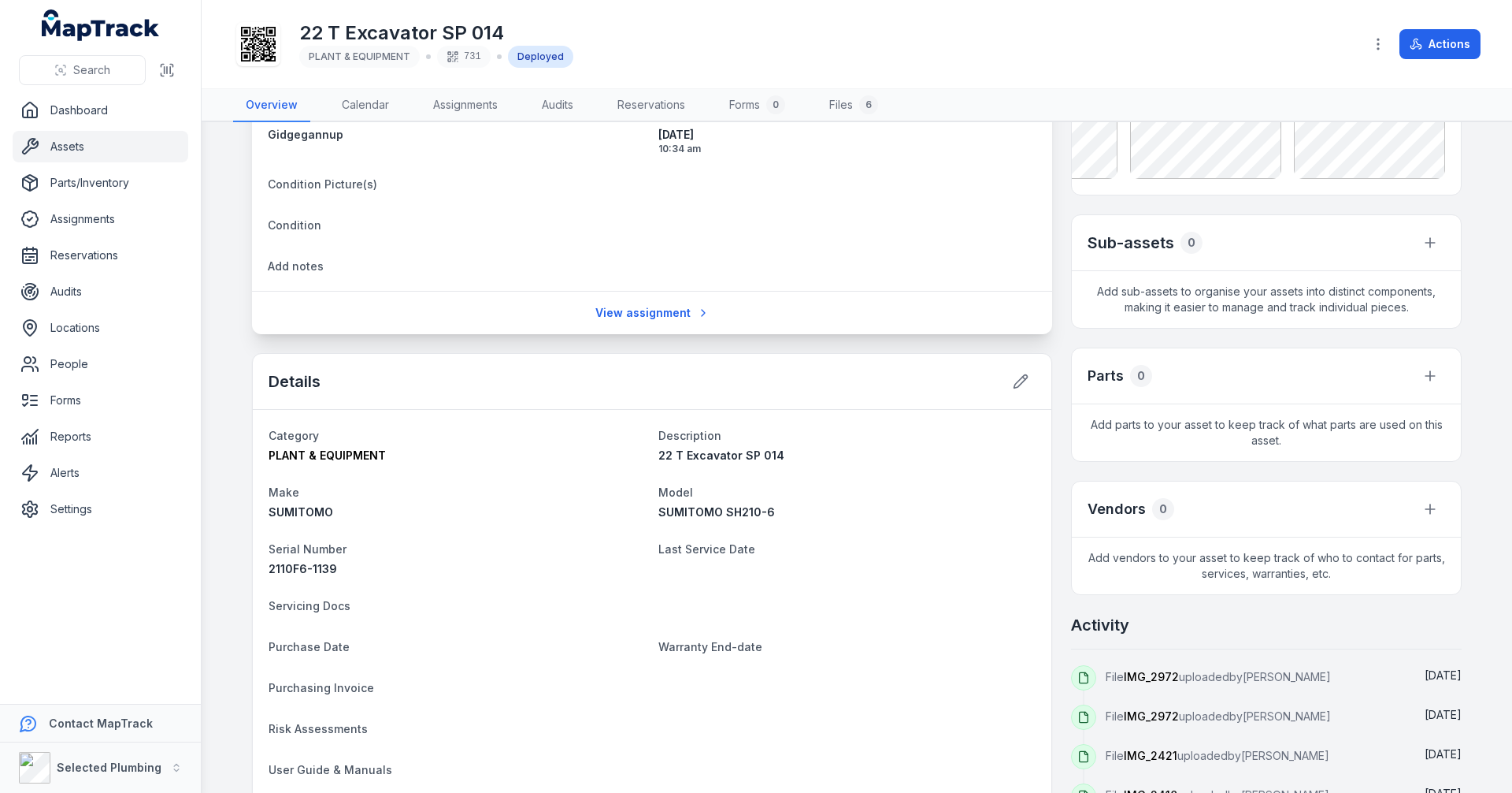
scroll to position [473, 0]
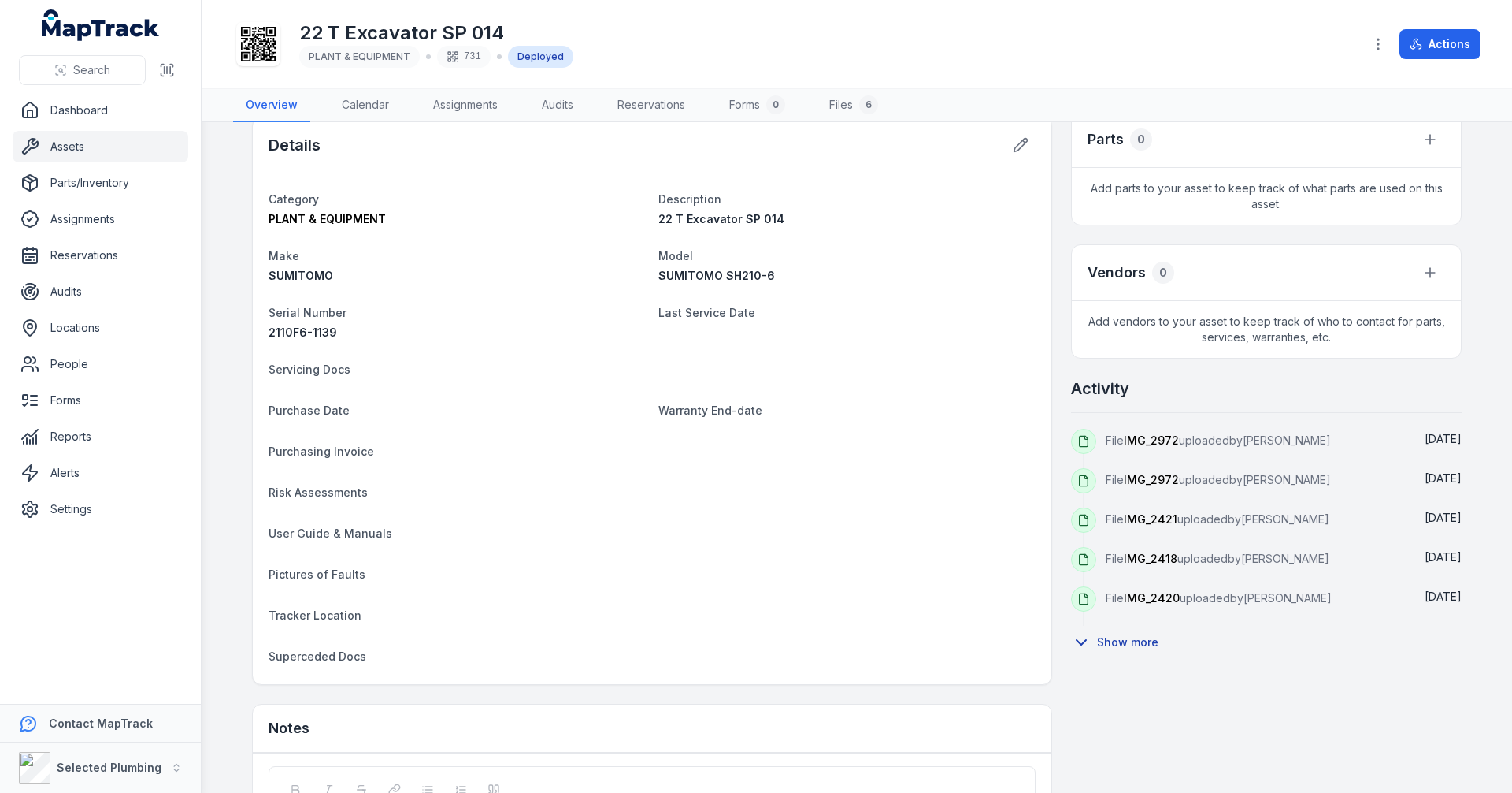
click at [1080, 646] on icon at bounding box center [1081, 642] width 19 height 19
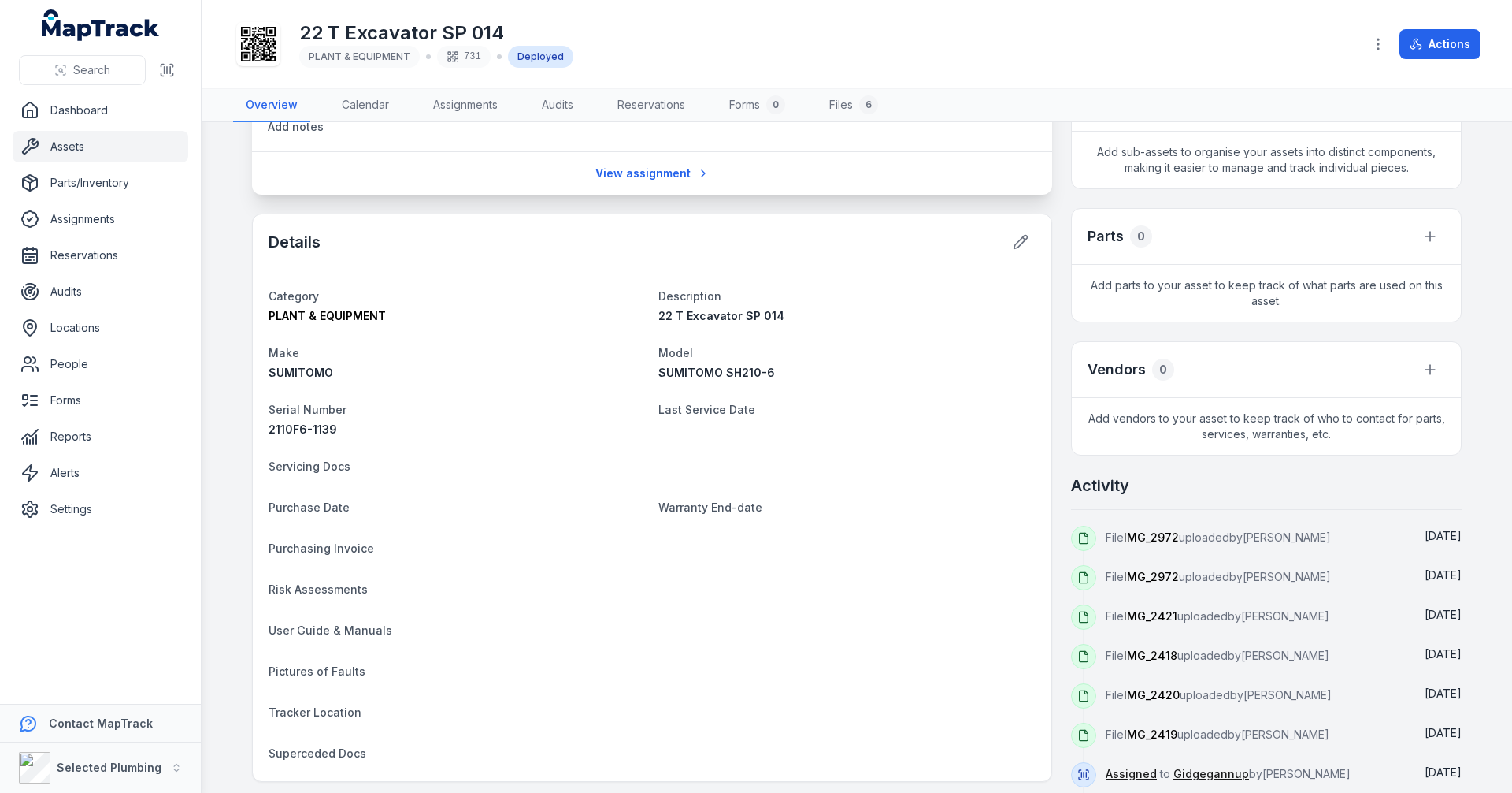
scroll to position [319, 0]
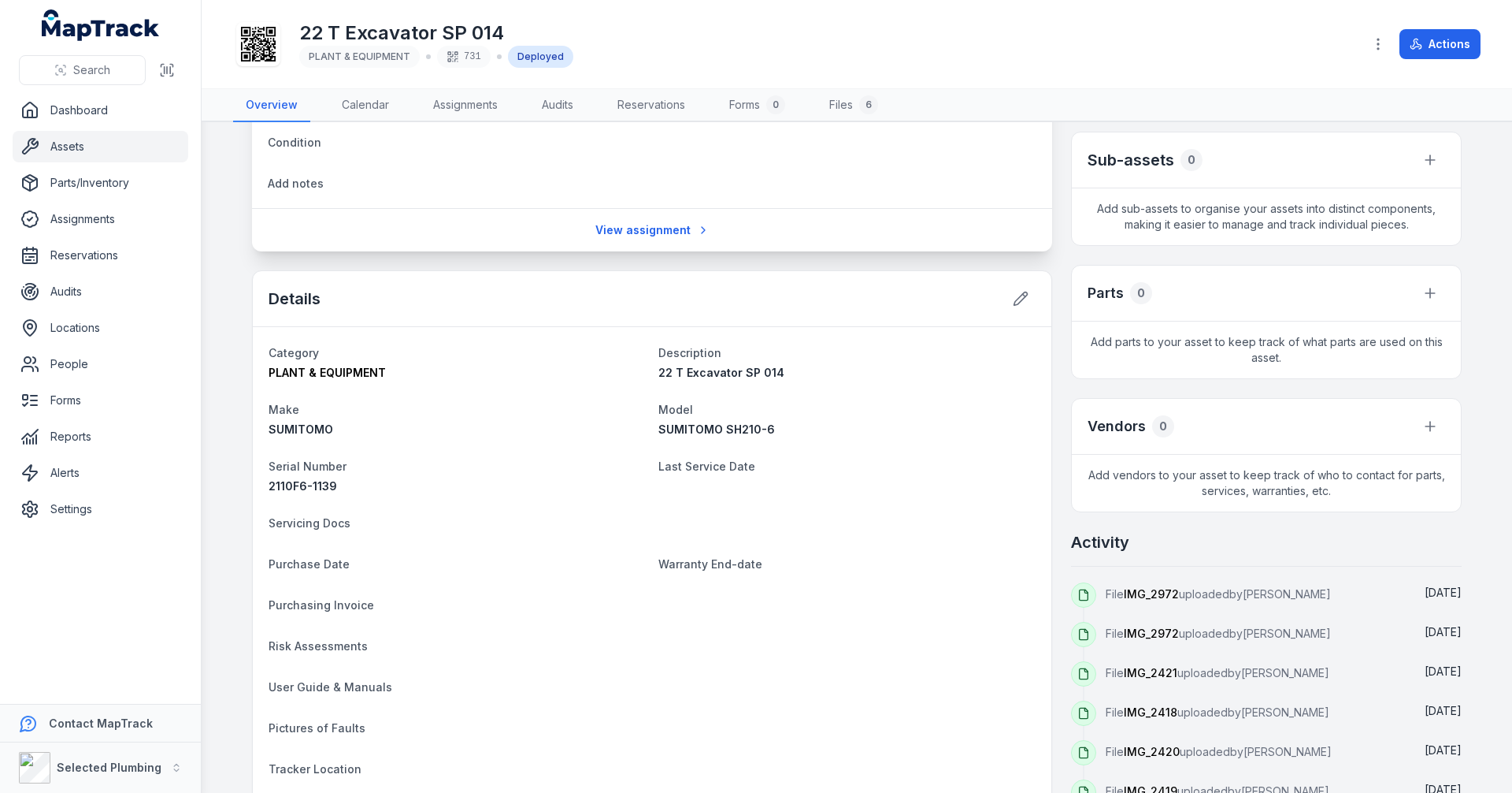
drag, startPoint x: 1168, startPoint y: 597, endPoint x: 973, endPoint y: 566, distance: 197.4
click at [973, 566] on dt "Warranty End-date" at bounding box center [847, 563] width 377 height 19
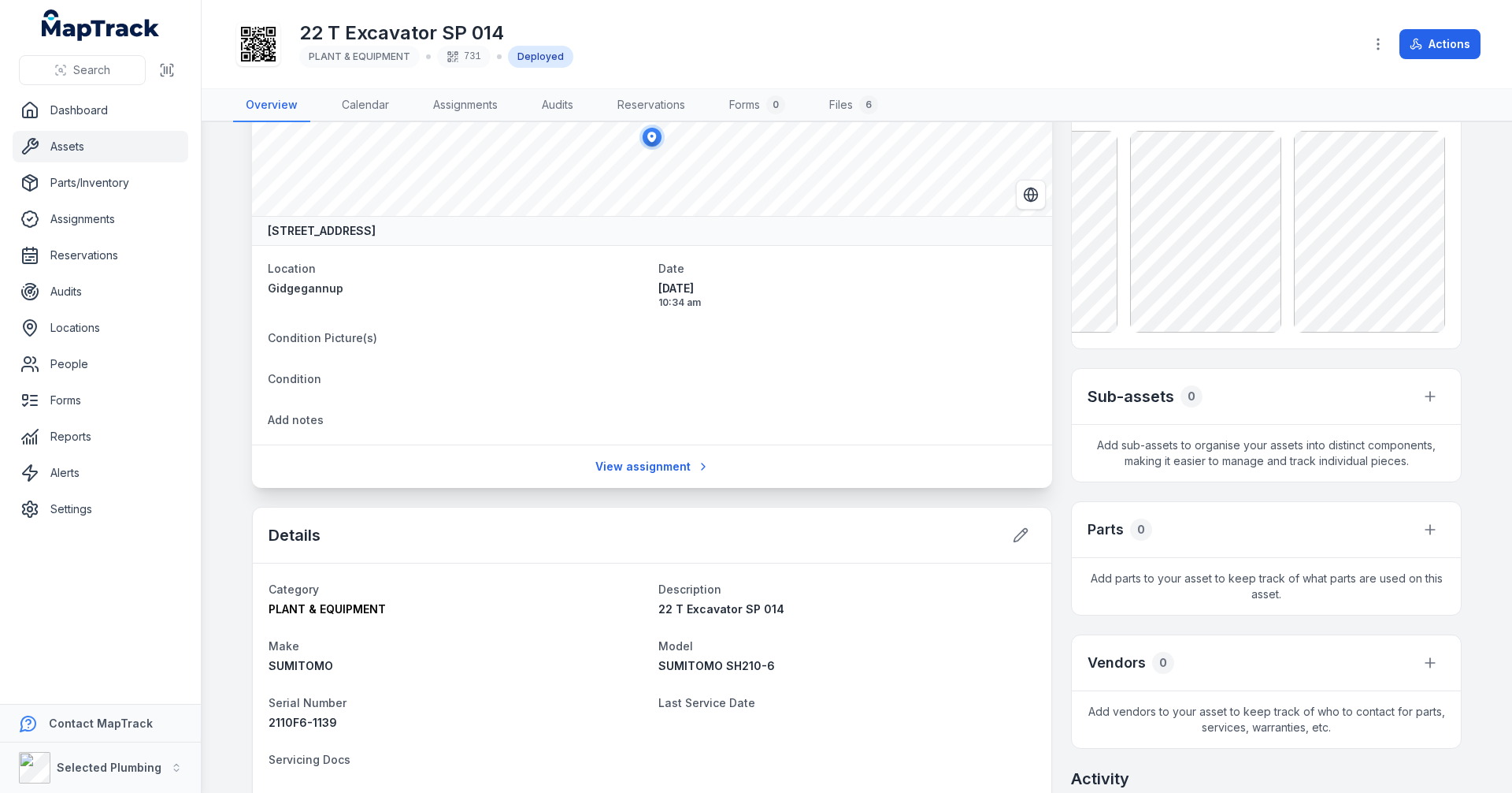
scroll to position [0, 0]
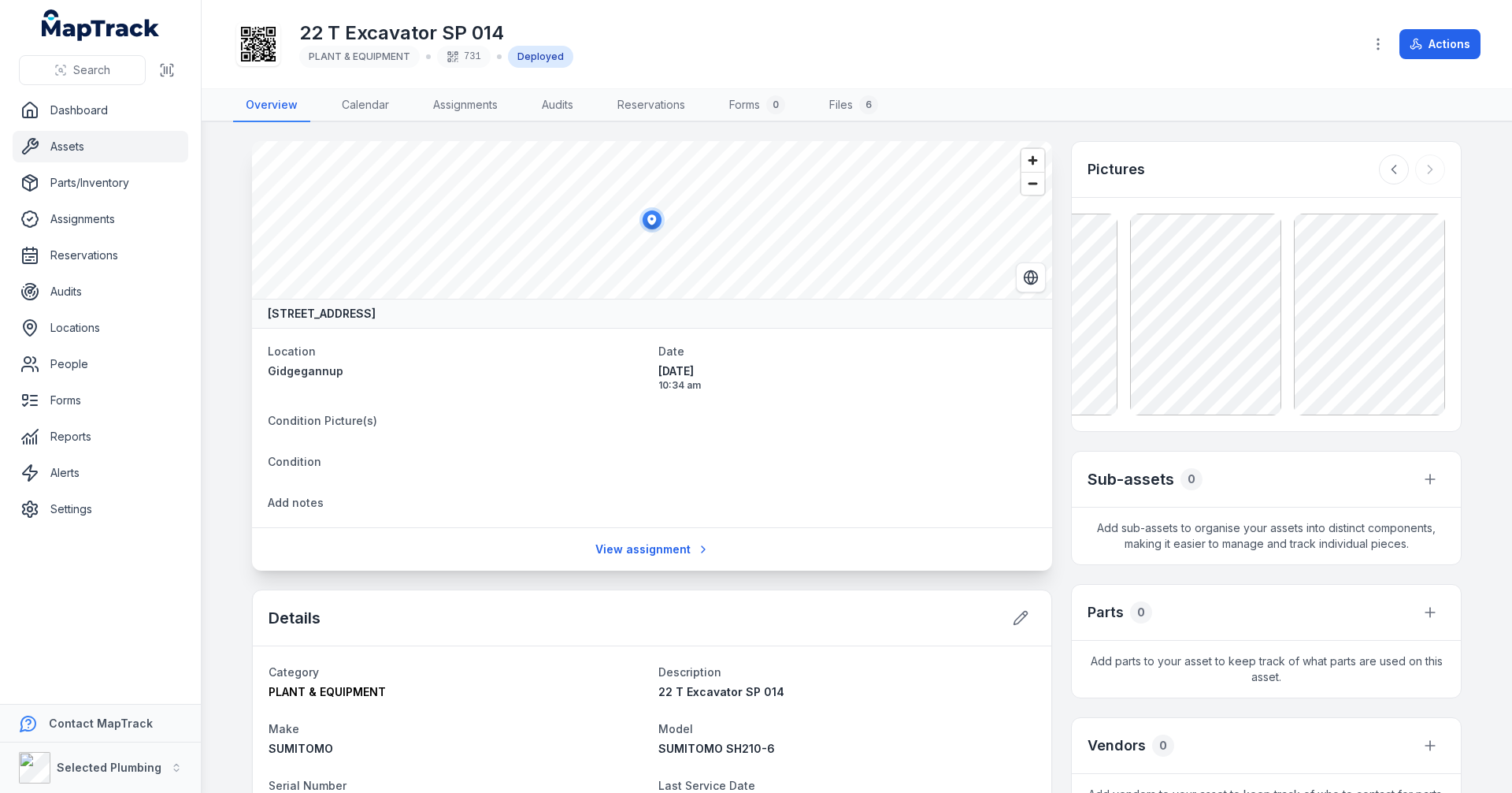
drag, startPoint x: 1276, startPoint y: 322, endPoint x: 1165, endPoint y: 80, distance: 266.2
click at [1165, 80] on div "22 T Excavator SP 014 PLANT & EQUIPMENT 731 Deployed Actions" at bounding box center [856, 44] width 1247 height 75
click at [65, 509] on link "Settings" at bounding box center [100, 509] width 175 height 31
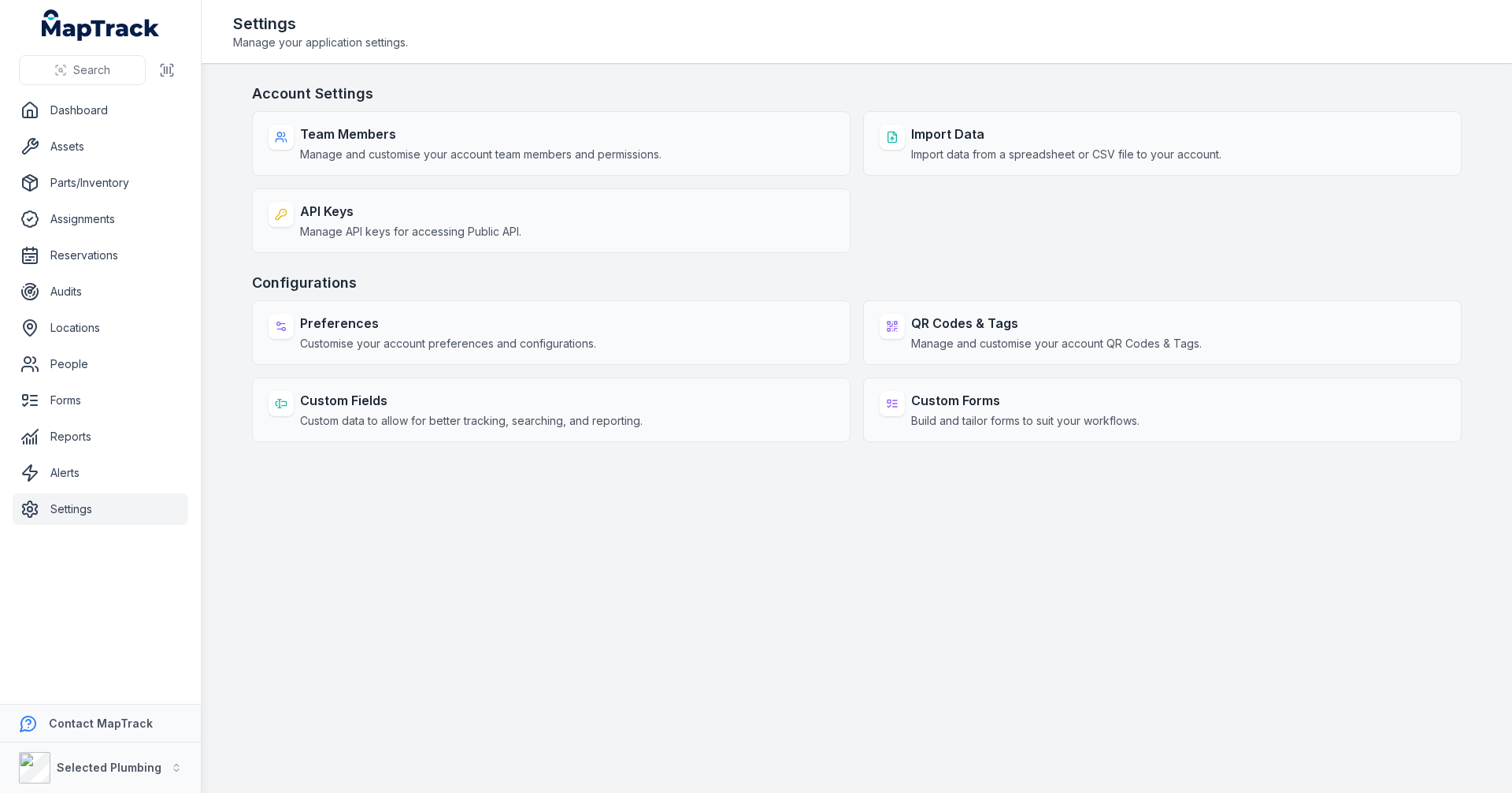
click at [905, 593] on main "Account Settings Team Members Manage and customise your account team members an…" at bounding box center [856, 428] width 1310 height 729
click at [63, 146] on link "Assets" at bounding box center [100, 146] width 175 height 31
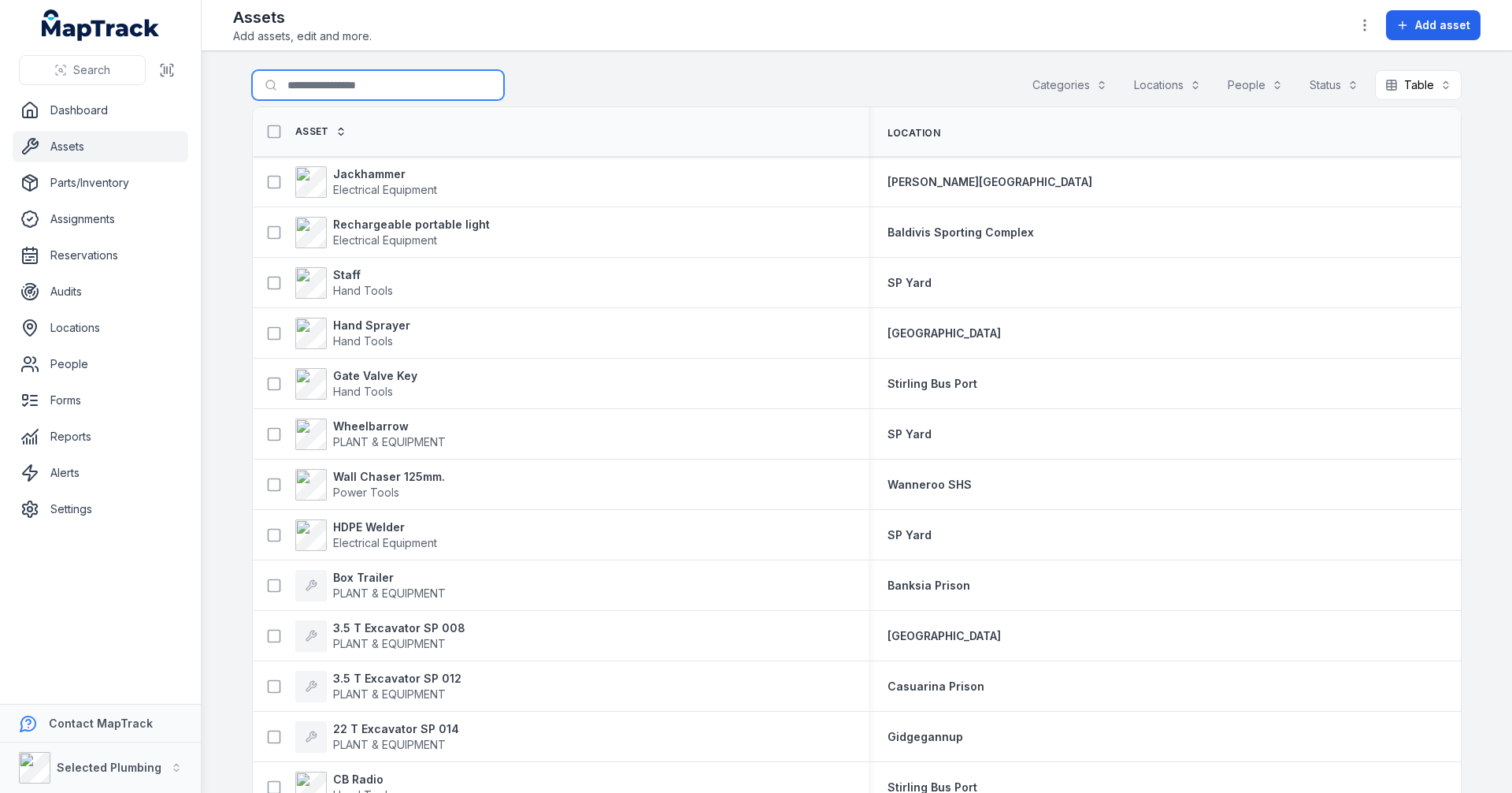
drag, startPoint x: 304, startPoint y: 87, endPoint x: 356, endPoint y: 93, distance: 52.3
click at [304, 87] on input "Search for assets" at bounding box center [378, 85] width 252 height 30
type input "*********"
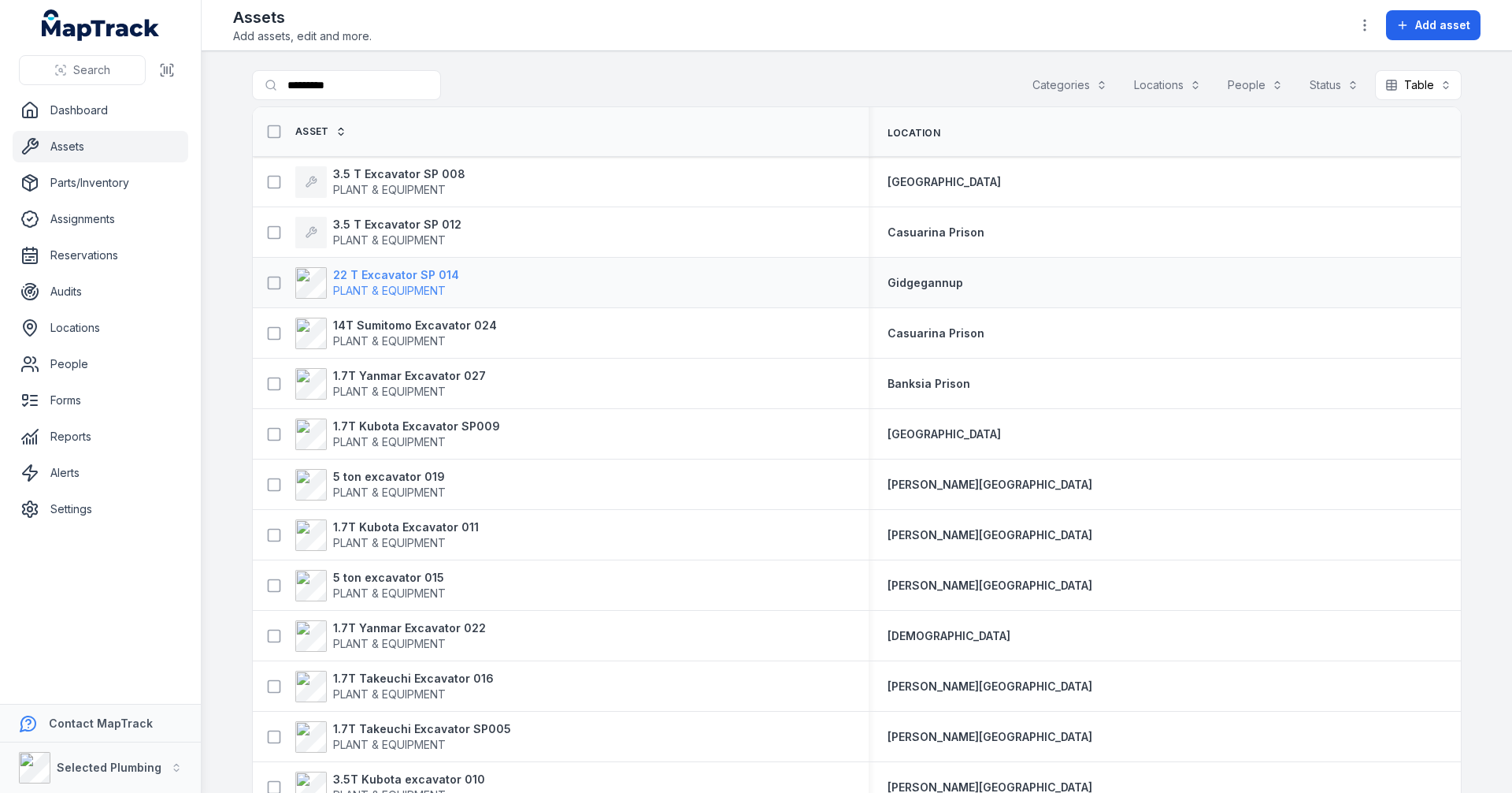
click at [389, 274] on strong "22 T Excavator SP 014" at bounding box center [396, 275] width 126 height 16
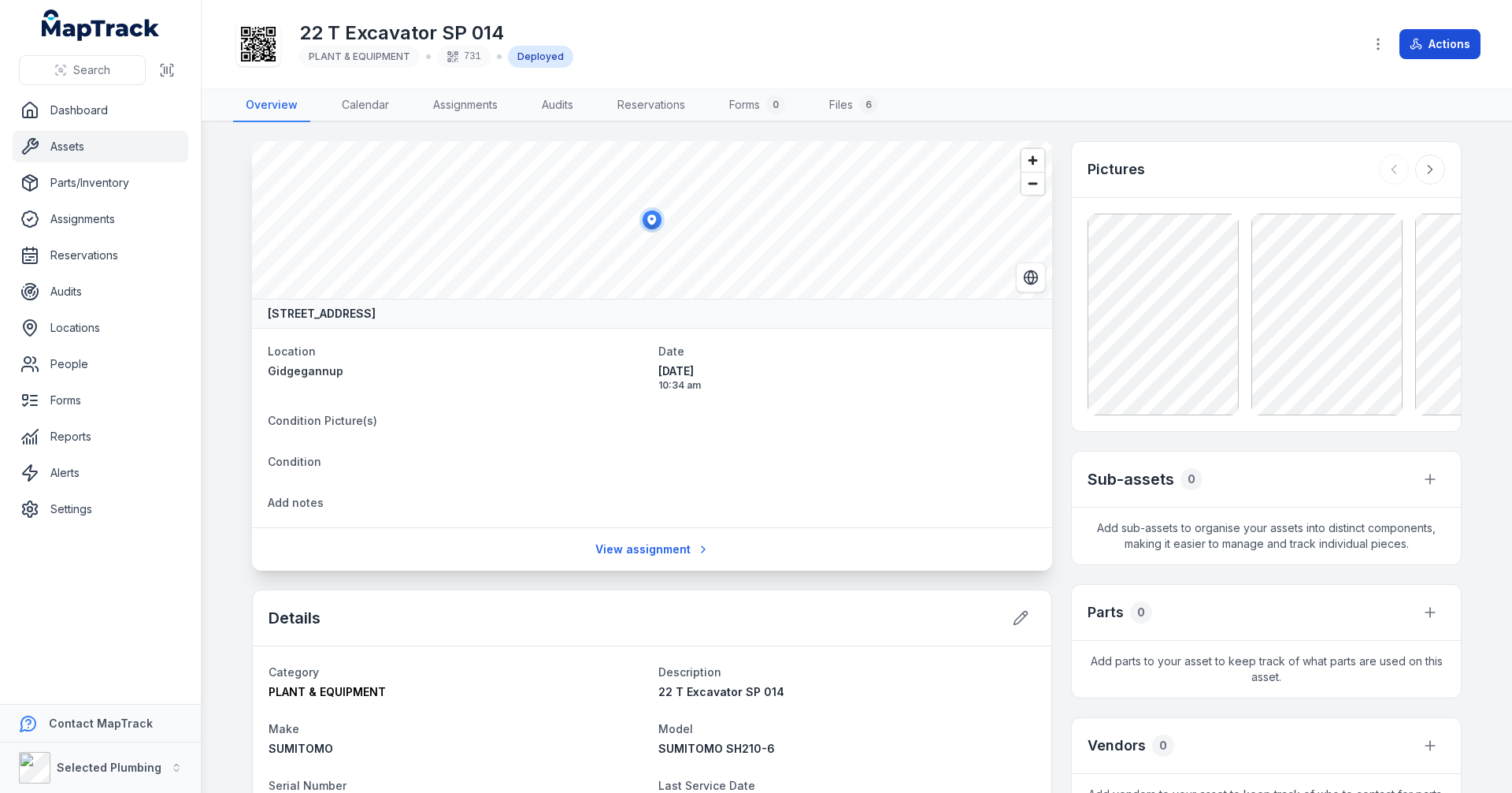
click at [1425, 44] on button "Actions" at bounding box center [1440, 44] width 81 height 30
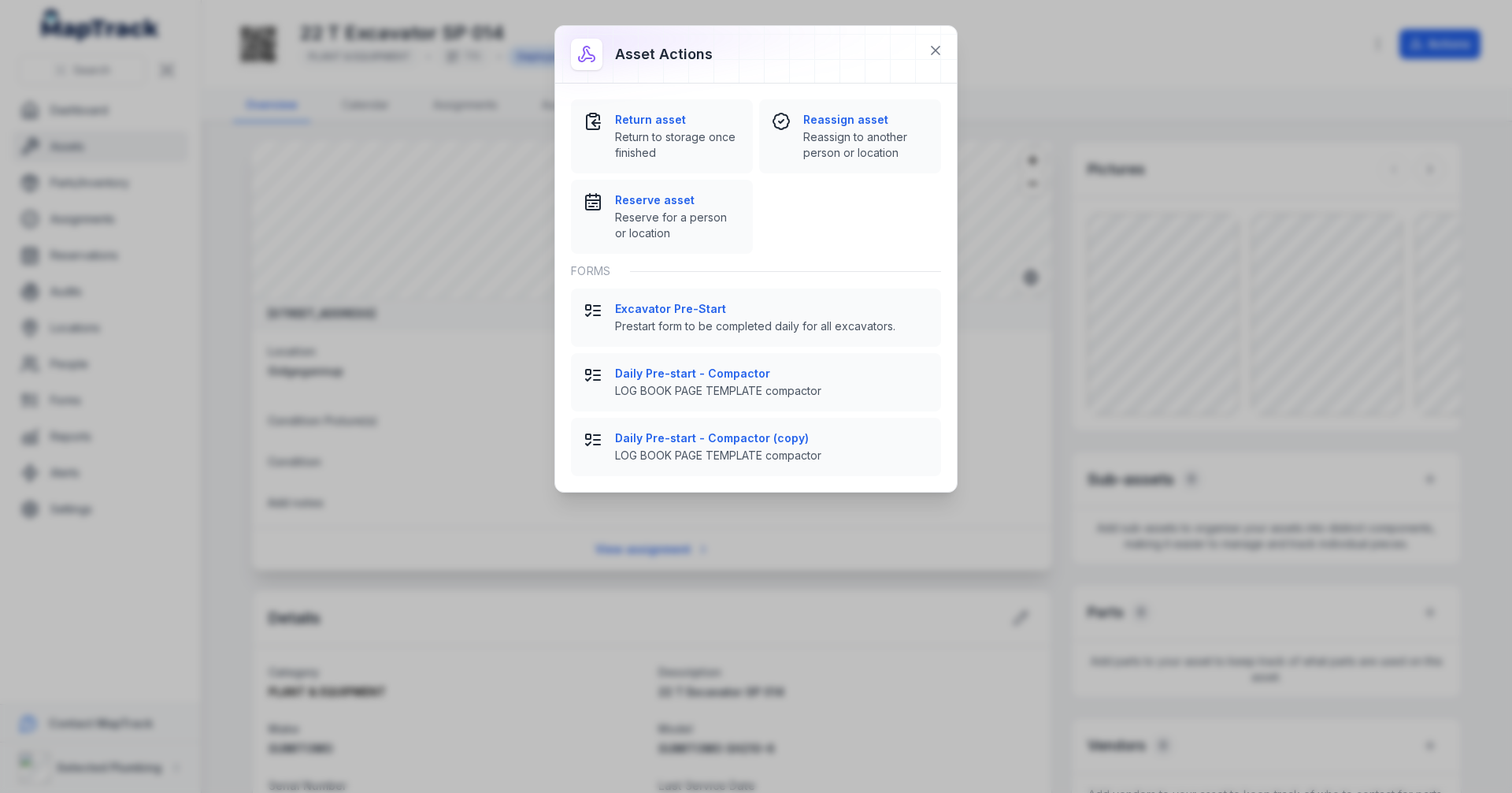
click at [1176, 43] on div "Asset actions Return asset Return to storage once finished Reassign asset Reass…" at bounding box center [756, 396] width 1512 height 793
click at [937, 49] on icon at bounding box center [936, 50] width 8 height 8
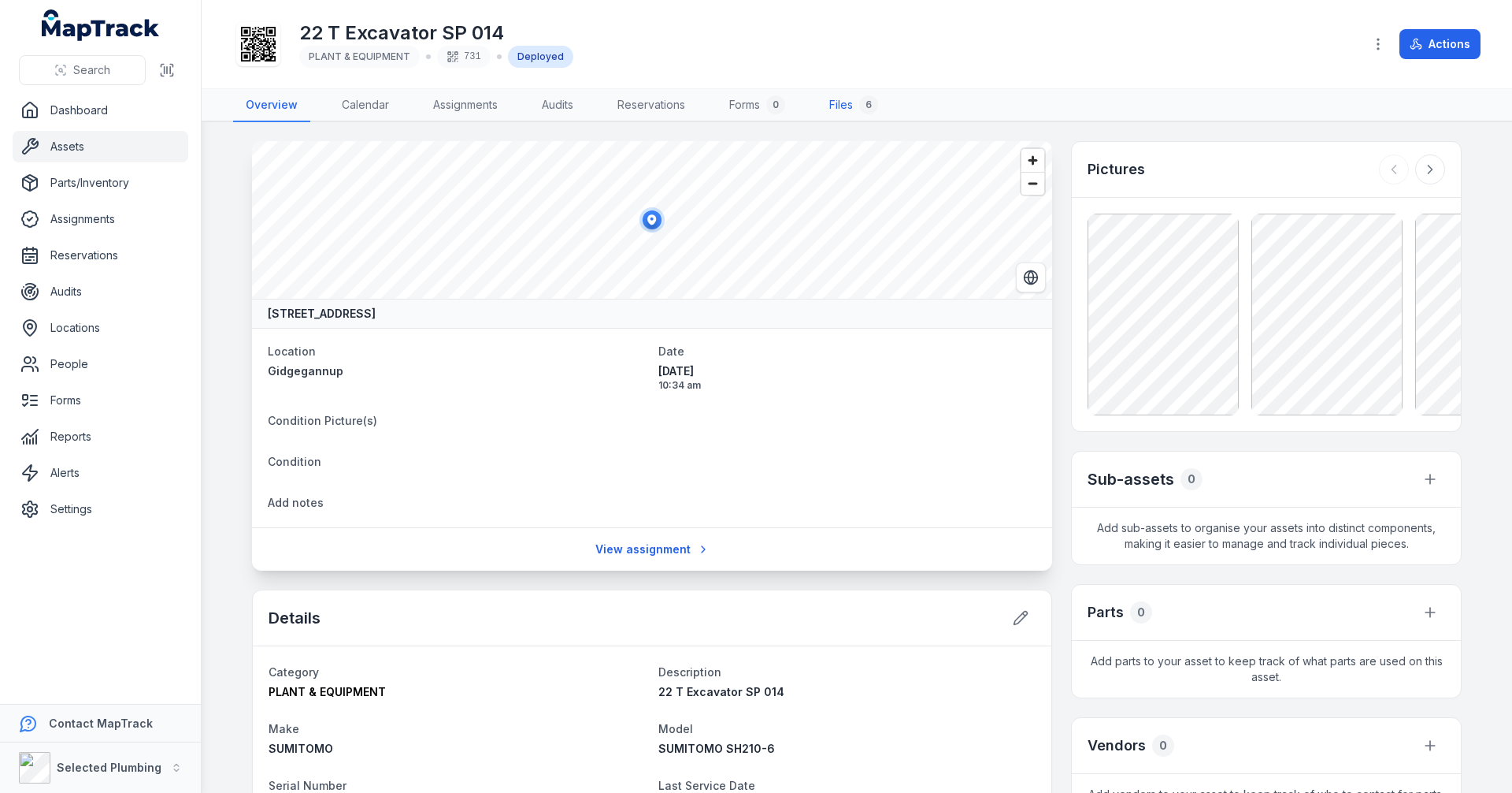
click at [850, 102] on link "Files 6" at bounding box center [854, 106] width 74 height 33
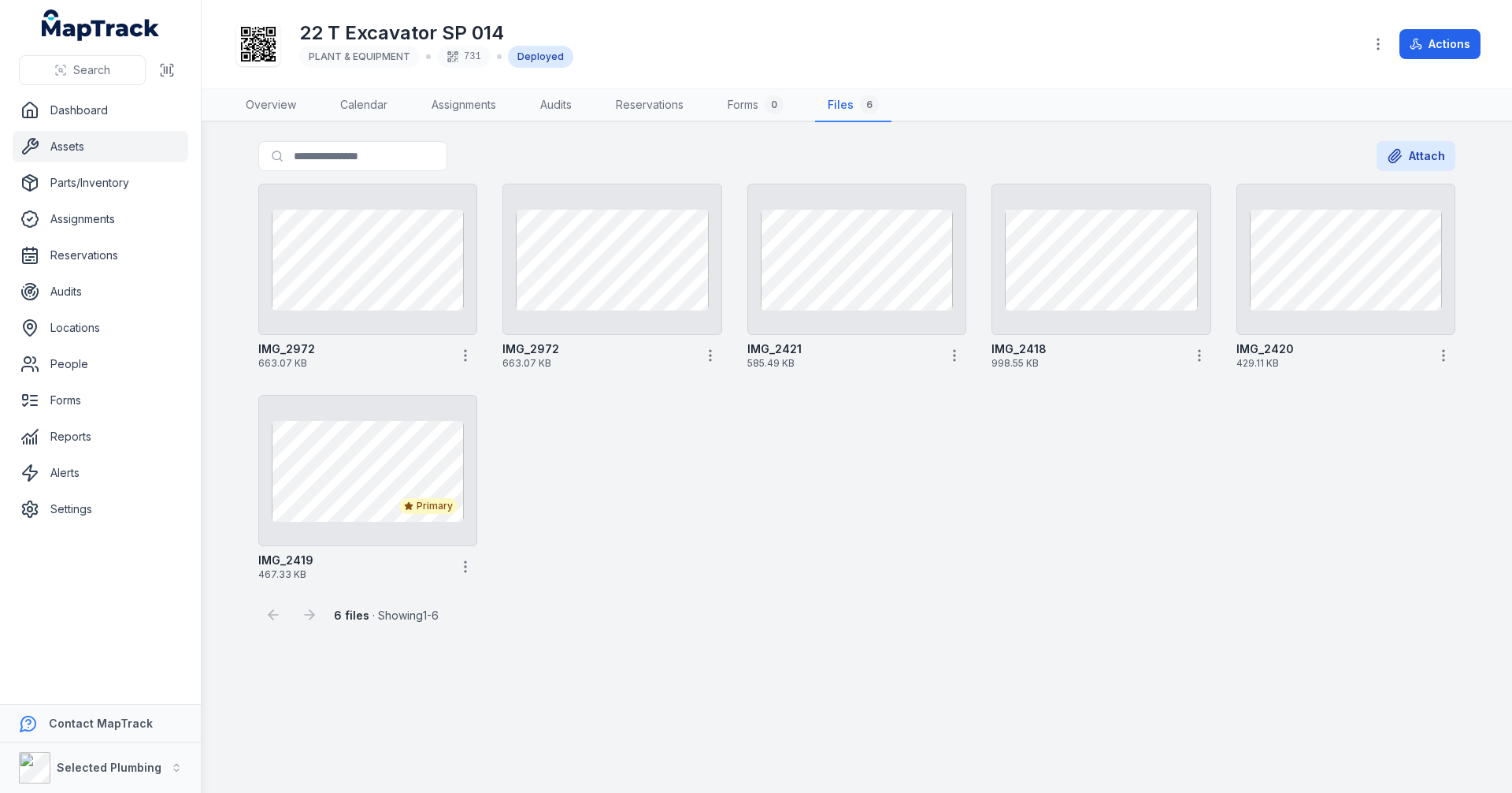
drag, startPoint x: 1243, startPoint y: 243, endPoint x: 1223, endPoint y: 487, distance: 244.8
click at [1223, 487] on div "IMG_2972 663.07 KB IMG_2972 663.07 KB IMG_2421 585.49 KB IMG_2418 998.55 KB IMG…" at bounding box center [857, 381] width 1210 height 409
click at [466, 356] on icon "button" at bounding box center [465, 355] width 16 height 16
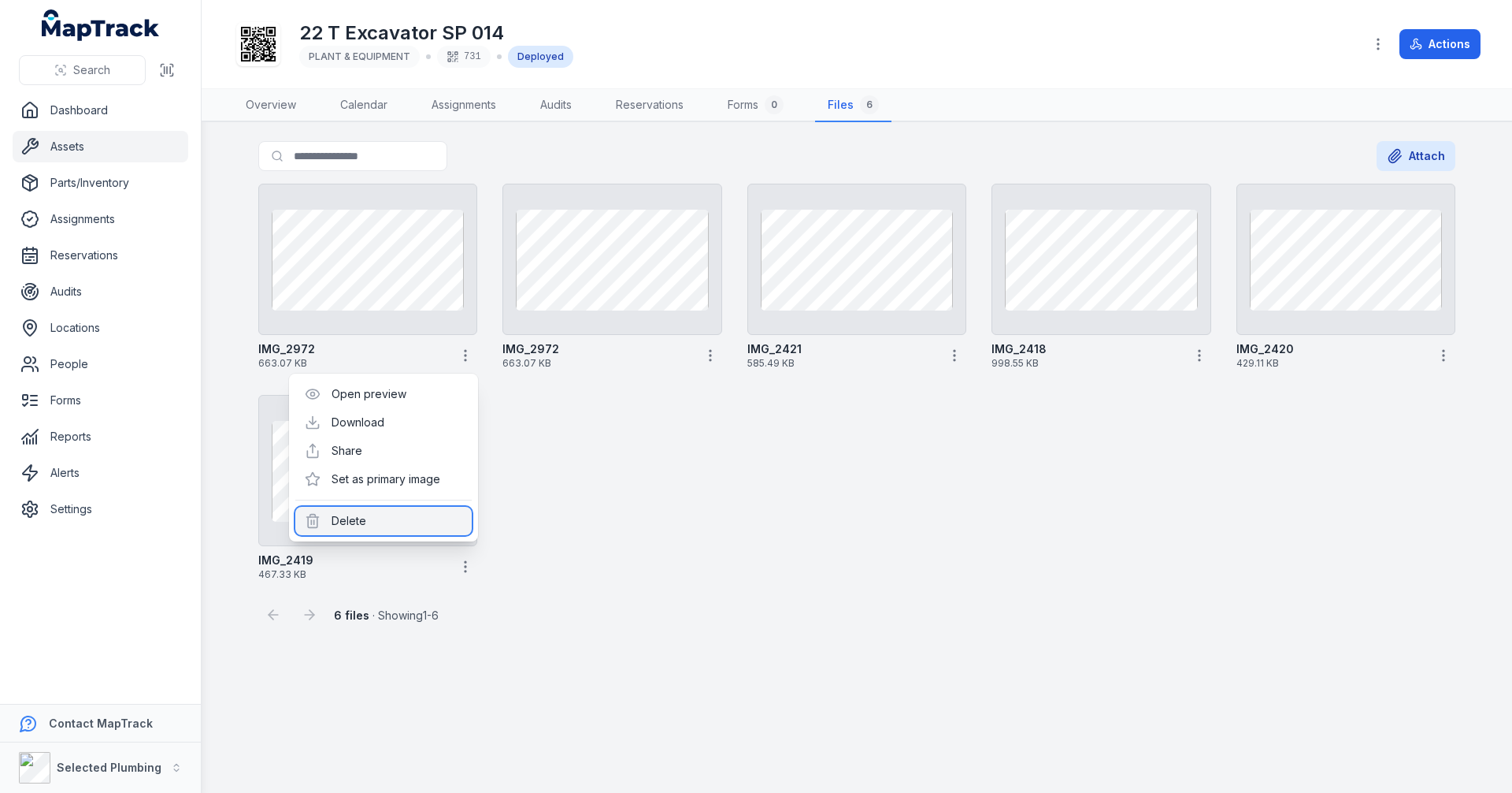
click at [346, 516] on div "Delete" at bounding box center [383, 521] width 176 height 28
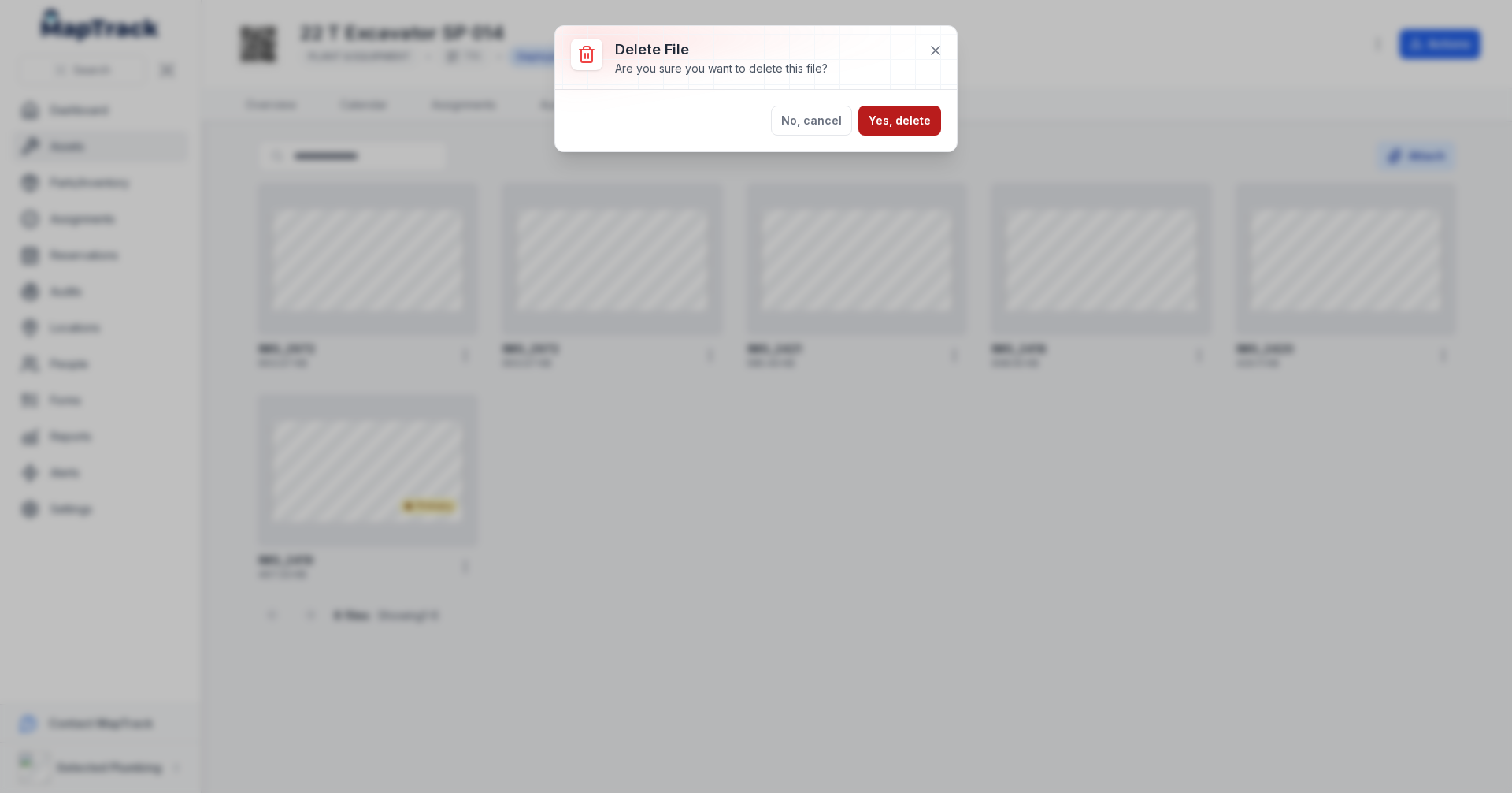
click at [884, 118] on button "Yes, delete" at bounding box center [900, 121] width 83 height 30
